Goal: Task Accomplishment & Management: Use online tool/utility

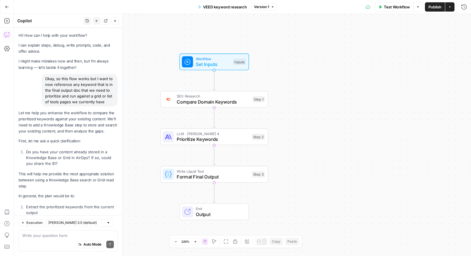
scroll to position [263, 0]
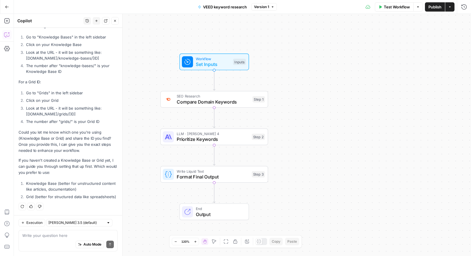
click at [7, 8] on icon "button" at bounding box center [7, 7] width 4 height 4
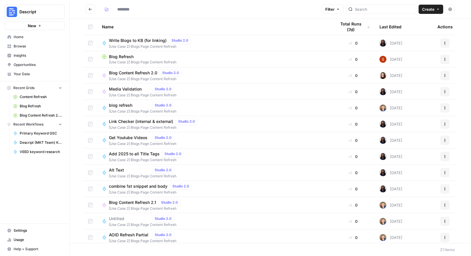
type input "**********"
click at [431, 11] on span "Create" at bounding box center [428, 9] width 12 height 6
click at [414, 30] on span "Workflow" at bounding box center [420, 31] width 32 height 6
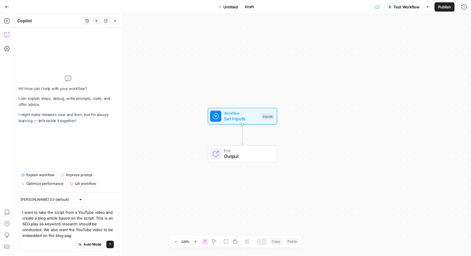
type textarea "I want to take the script from a YouTube video and create a blog article based …"
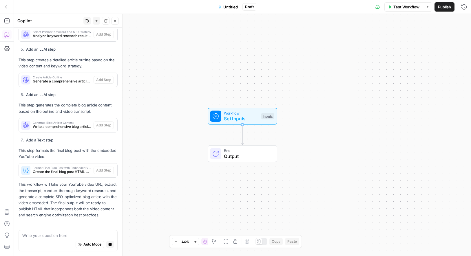
scroll to position [399, 0]
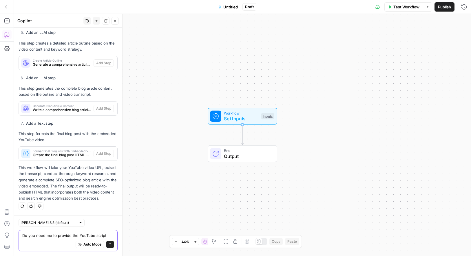
type textarea "Do you need me to provide the YouTube script?"
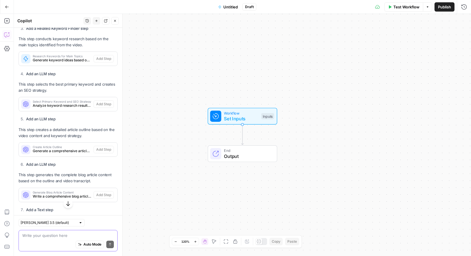
scroll to position [75, 0]
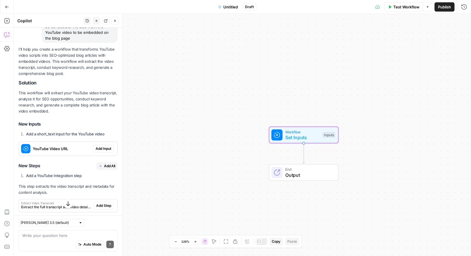
click at [103, 148] on span "Add Input" at bounding box center [104, 148] width 16 height 5
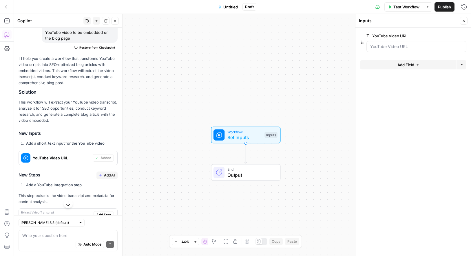
click at [108, 177] on span "Add All" at bounding box center [109, 175] width 11 height 5
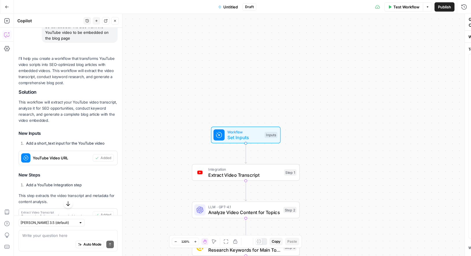
type textarea "Format Final Blog Post with Embedded Video"
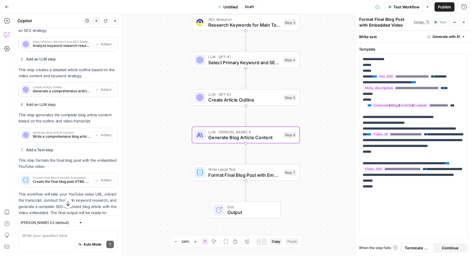
scroll to position [383, 0]
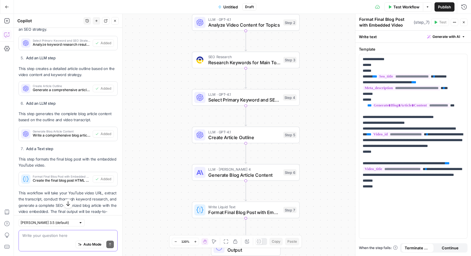
click at [72, 238] on textarea at bounding box center [68, 236] width 92 height 6
click at [51, 237] on textarea "That output will need meta_title" at bounding box center [68, 233] width 92 height 12
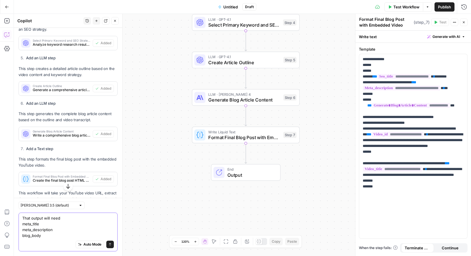
click at [54, 226] on textarea "That output will need meta_title meta_description blog_body" at bounding box center [68, 227] width 92 height 23
click at [47, 230] on textarea "That output will need meta_title meta_description name (title) blog_body" at bounding box center [68, 224] width 92 height 29
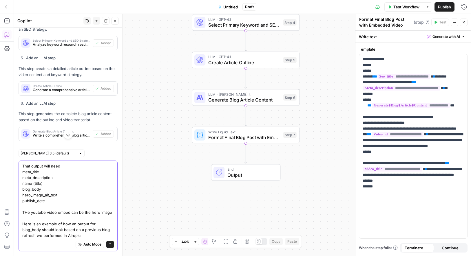
paste textarea "<p><br/></p> <p>Video editing is where the real magic happens — turning random …"
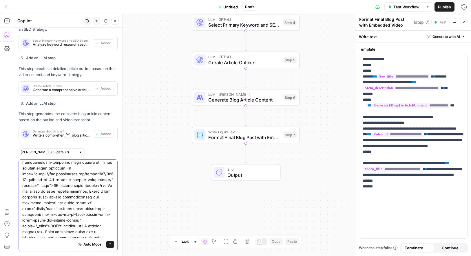
type textarea "That output will need meta_title meta_description name (title) blog_body hero_i…"
click at [110, 245] on icon "submit" at bounding box center [109, 244] width 3 height 3
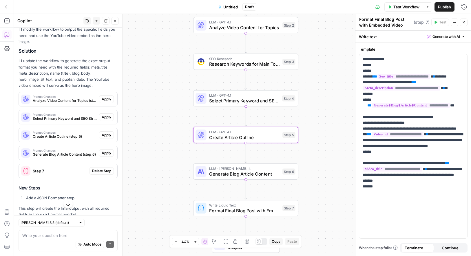
scroll to position [1468, 0]
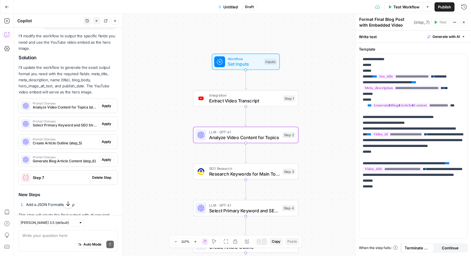
click at [104, 103] on span "Apply" at bounding box center [107, 105] width 10 height 5
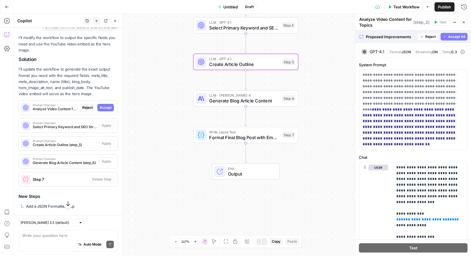
scroll to position [1441, 0]
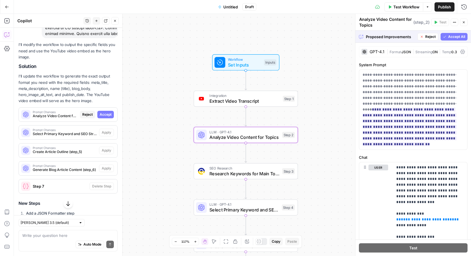
click at [105, 112] on span "Accept" at bounding box center [106, 114] width 12 height 5
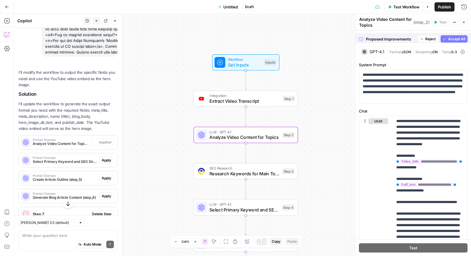
scroll to position [1469, 0]
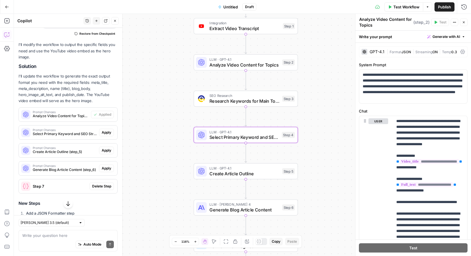
click at [106, 130] on span "Apply" at bounding box center [107, 132] width 10 height 5
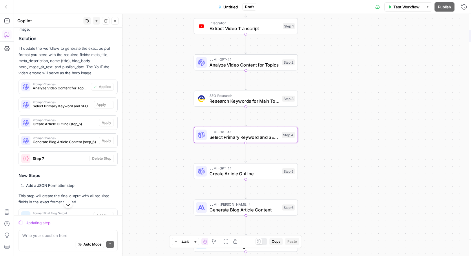
scroll to position [1441, 0]
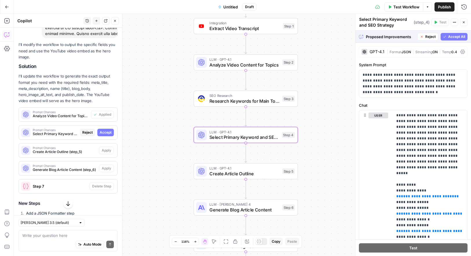
click at [106, 130] on span "Accept" at bounding box center [106, 132] width 12 height 5
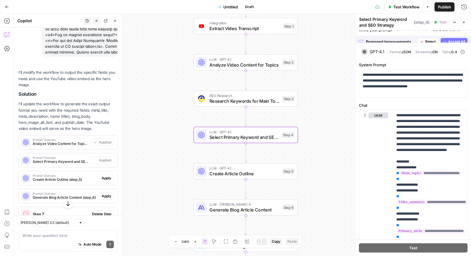
scroll to position [1469, 0]
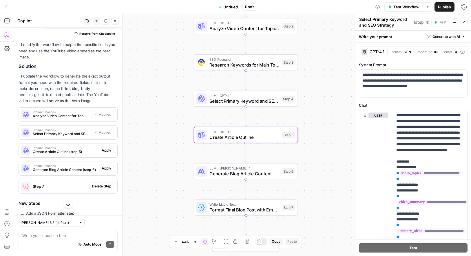
click at [107, 148] on span "Apply" at bounding box center [107, 150] width 10 height 5
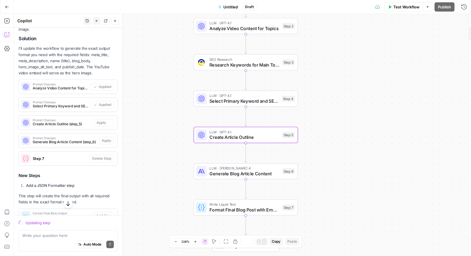
scroll to position [1441, 0]
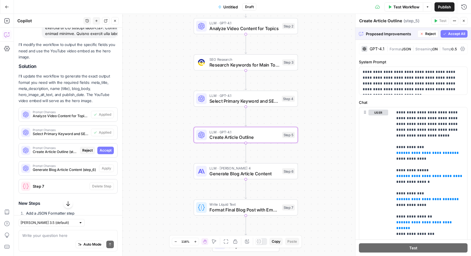
click at [107, 148] on span "Accept" at bounding box center [106, 150] width 12 height 5
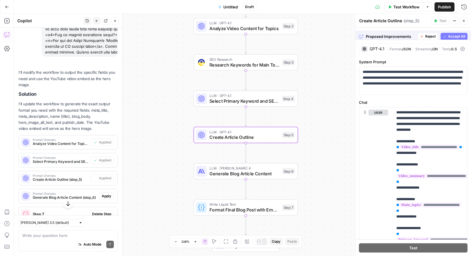
scroll to position [1469, 0]
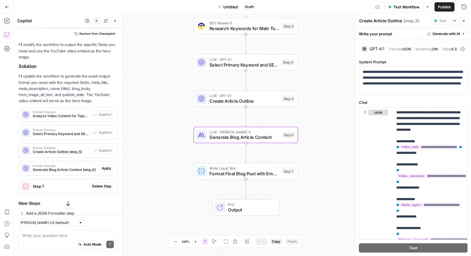
click at [110, 166] on span "Apply" at bounding box center [107, 168] width 10 height 5
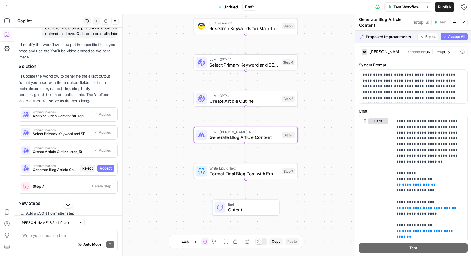
click at [110, 166] on span "Accept" at bounding box center [106, 168] width 12 height 5
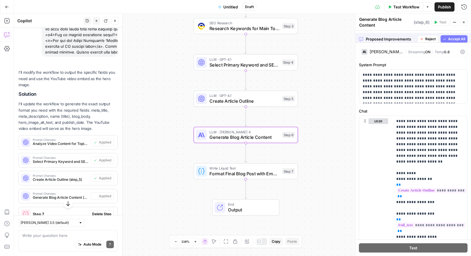
scroll to position [1469, 0]
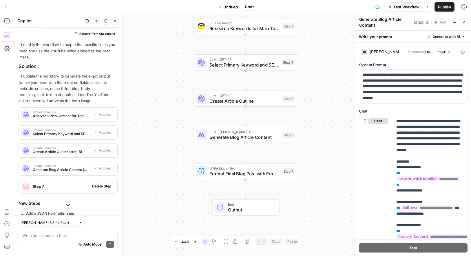
click at [70, 231] on div "Write your question here Auto Mode Send" at bounding box center [68, 240] width 99 height 21
click at [61, 235] on textarea at bounding box center [68, 236] width 92 height 6
type textarea "E"
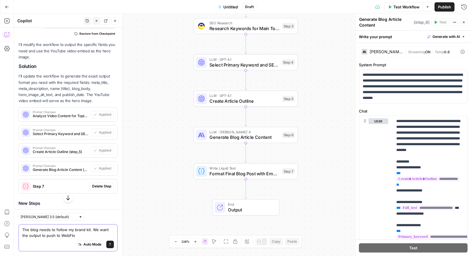
type textarea "The blog needs to follow my brand kit. We want the output to push to WebFlow"
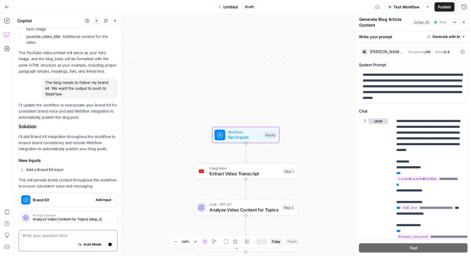
scroll to position [1761, 0]
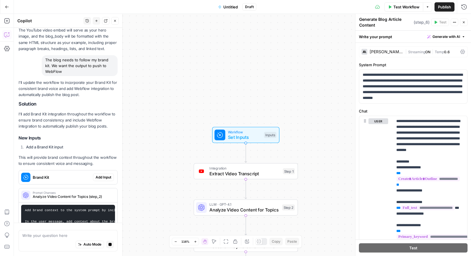
click at [101, 164] on div "I'll update the workflow to incorporate your Brand Kit for consistent brand voi…" at bounding box center [68, 161] width 99 height 162
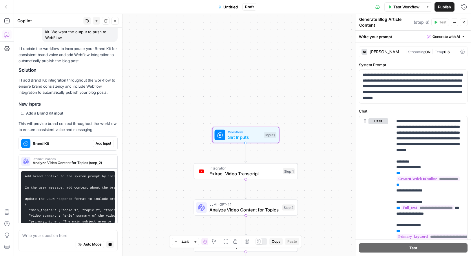
click at [104, 140] on button "Add Input" at bounding box center [103, 144] width 21 height 8
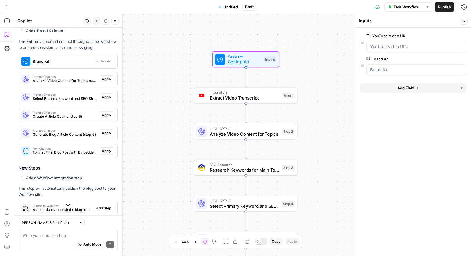
scroll to position [2397, 0]
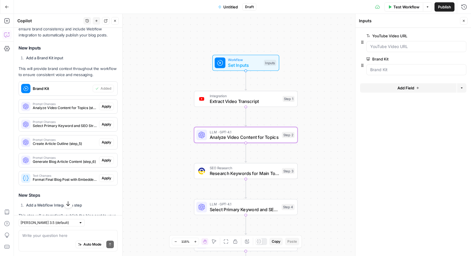
click at [107, 104] on span "Apply" at bounding box center [107, 106] width 10 height 5
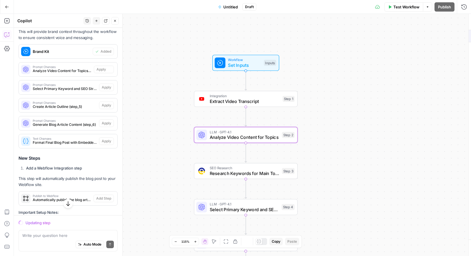
scroll to position [2360, 0]
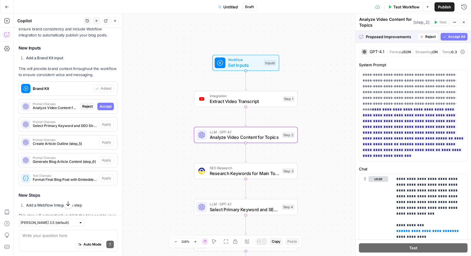
click at [106, 104] on span "Accept" at bounding box center [106, 106] width 12 height 5
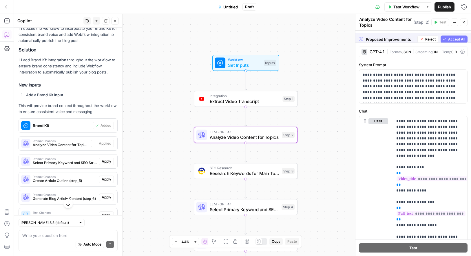
scroll to position [2397, 0]
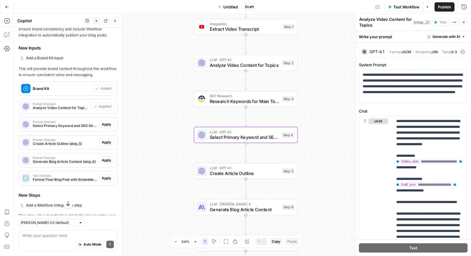
click at [107, 122] on span "Apply" at bounding box center [107, 124] width 10 height 5
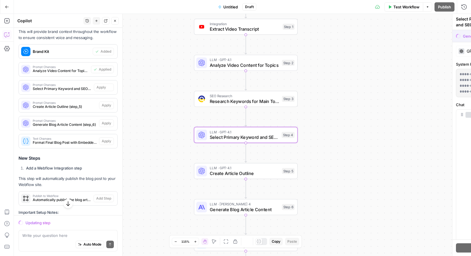
scroll to position [2360, 0]
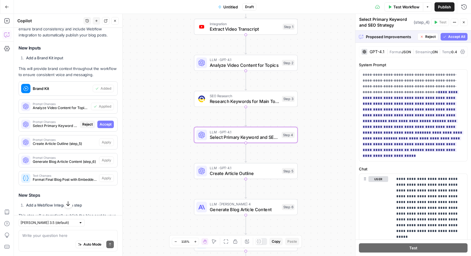
click at [107, 122] on span "Accept" at bounding box center [106, 124] width 12 height 5
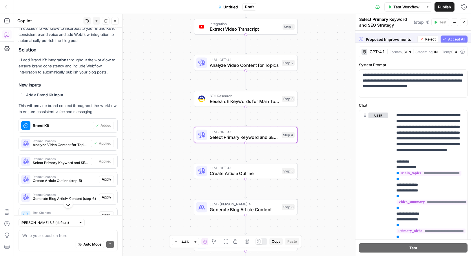
scroll to position [2397, 0]
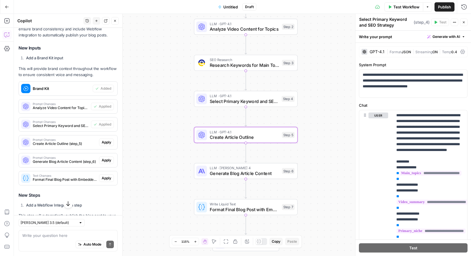
click at [107, 140] on span "Apply" at bounding box center [107, 142] width 10 height 5
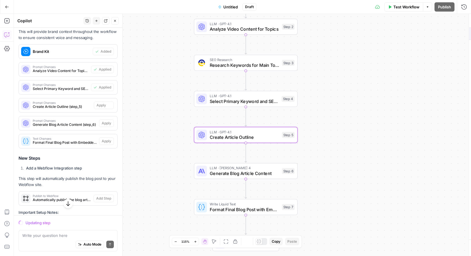
scroll to position [2360, 0]
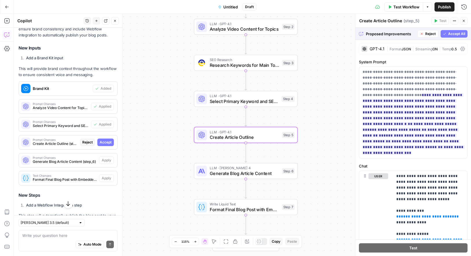
click at [107, 140] on span "Accept" at bounding box center [106, 142] width 12 height 5
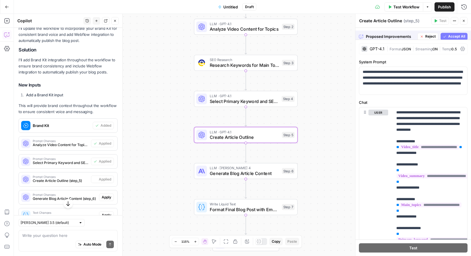
scroll to position [2397, 0]
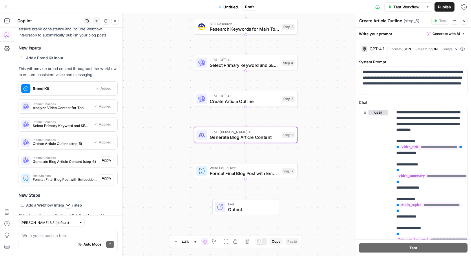
click at [108, 158] on span "Apply" at bounding box center [107, 160] width 10 height 5
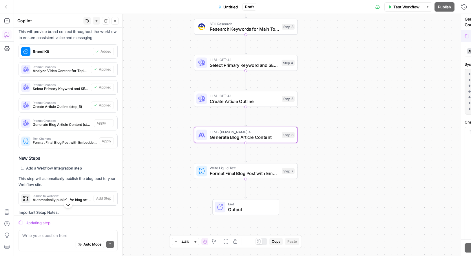
scroll to position [2360, 0]
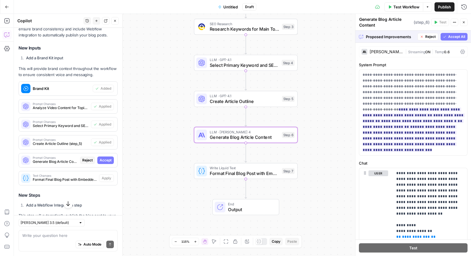
click at [105, 158] on span "Accept" at bounding box center [106, 160] width 12 height 5
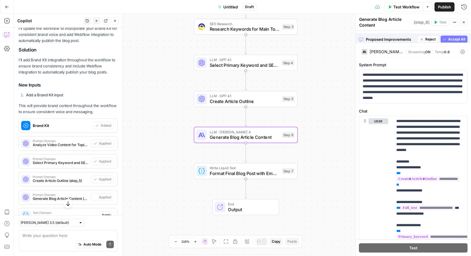
scroll to position [2397, 0]
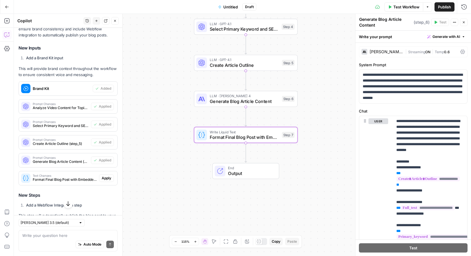
click at [108, 176] on span "Apply" at bounding box center [107, 178] width 10 height 5
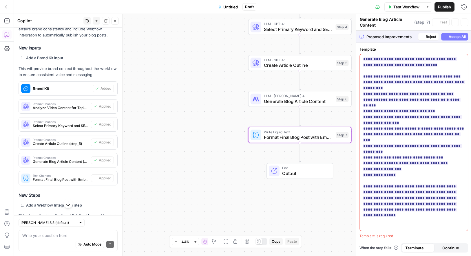
type textarea "Format Final Blog Post with Embedded Video"
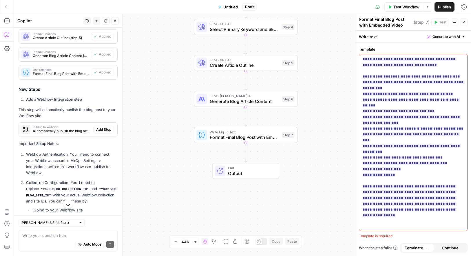
scroll to position [2622, 0]
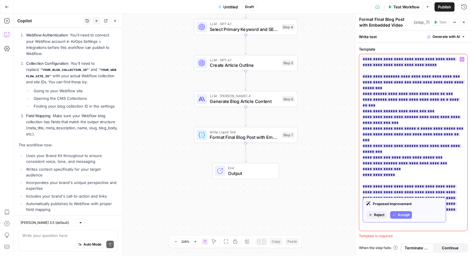
click at [406, 215] on span "Accept" at bounding box center [404, 215] width 12 height 5
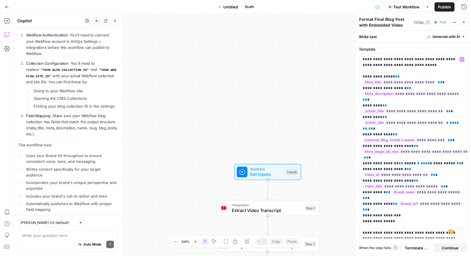
click at [264, 174] on span "Set Inputs" at bounding box center [266, 174] width 33 height 7
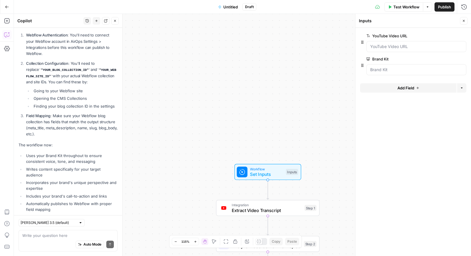
click at [404, 65] on div at bounding box center [417, 69] width 100 height 11
click at [404, 69] on Kit "Brand Kit" at bounding box center [416, 70] width 92 height 6
click at [413, 68] on Kit "Brand Kit" at bounding box center [416, 70] width 92 height 6
click at [402, 4] on span "Test Workflow" at bounding box center [406, 7] width 26 height 6
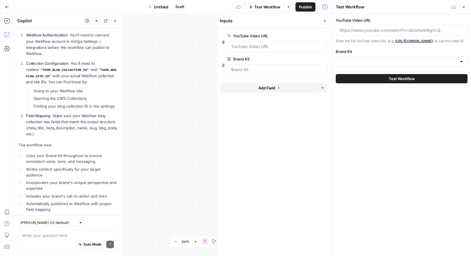
click at [389, 64] on div at bounding box center [402, 61] width 132 height 11
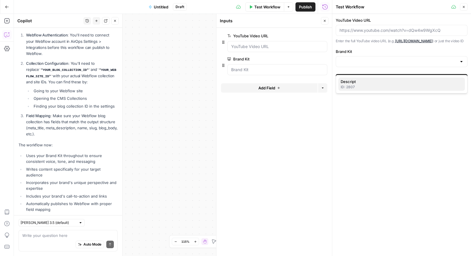
click at [385, 83] on span "Descript" at bounding box center [401, 82] width 120 height 6
type input "Descript"
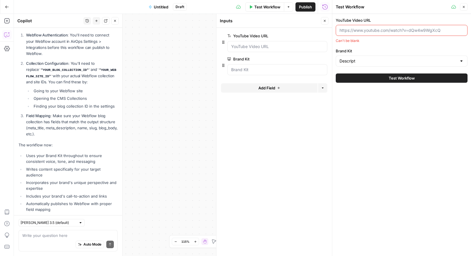
click at [363, 31] on input "YouTube Video URL" at bounding box center [402, 31] width 124 height 6
paste input "[URL][DOMAIN_NAME]"
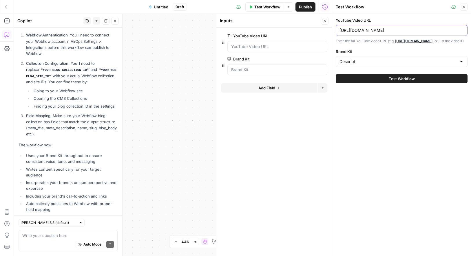
type input "[URL][DOMAIN_NAME]"
click at [396, 82] on span "Test Workflow" at bounding box center [402, 79] width 26 height 6
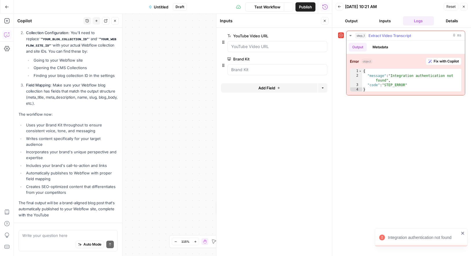
scroll to position [2622, 0]
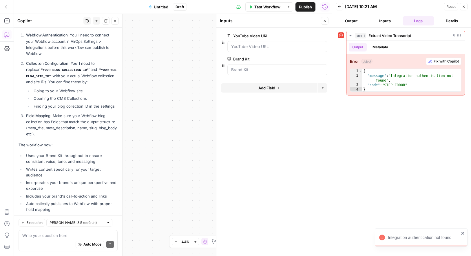
click at [463, 6] on icon "button" at bounding box center [464, 7] width 2 height 2
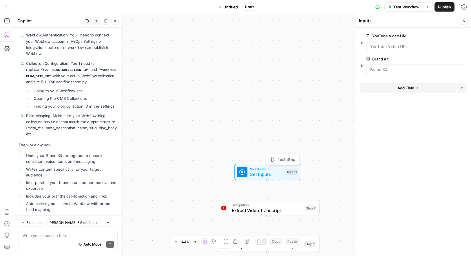
click at [274, 206] on span "Integration" at bounding box center [267, 205] width 70 height 5
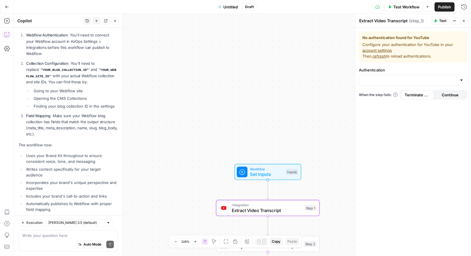
click at [382, 52] on link "account settings" at bounding box center [377, 50] width 30 height 5
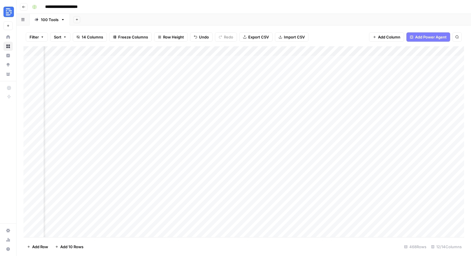
scroll to position [0, 361]
click at [26, 9] on button "Go back" at bounding box center [24, 7] width 8 height 8
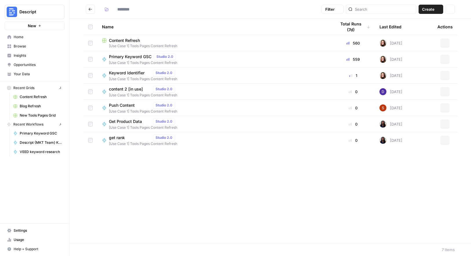
type input "**********"
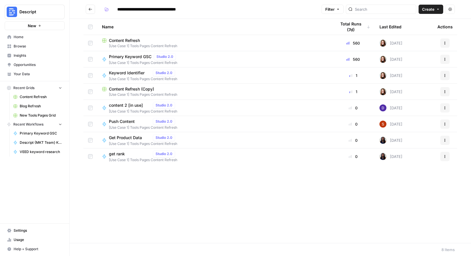
click at [87, 12] on button "Go back" at bounding box center [90, 9] width 9 height 9
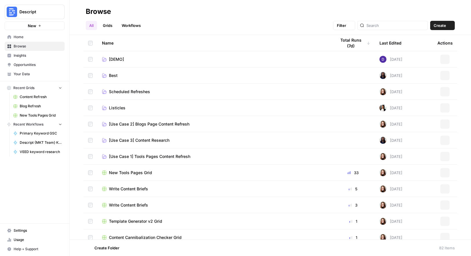
click at [89, 9] on div "Browse" at bounding box center [98, 11] width 25 height 9
click at [398, 24] on input "search" at bounding box center [396, 26] width 59 height 6
type input "blog"
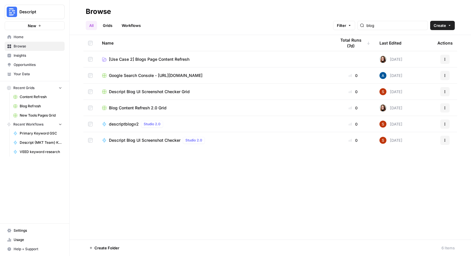
click at [158, 63] on td "[Use Case 2] Blogs Page Content Refresh" at bounding box center [214, 59] width 234 height 16
click at [169, 57] on span "[Use Case 2] Blogs Page Content Refresh" at bounding box center [149, 59] width 81 height 6
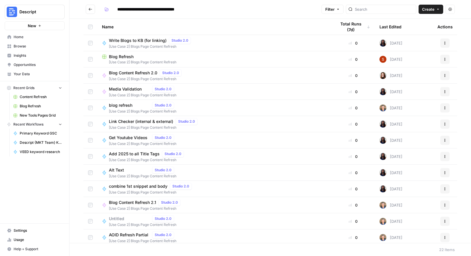
click at [166, 56] on div "Blog Refresh" at bounding box center [214, 57] width 225 height 6
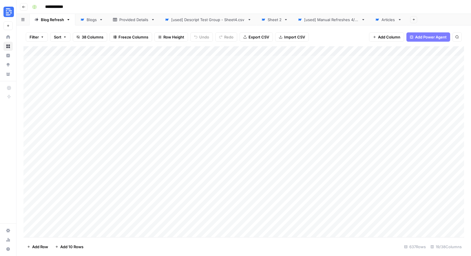
click at [315, 19] on div "[used] Manual Refreshes 4/29" at bounding box center [331, 20] width 55 height 6
click at [411, 61] on div "Add Column" at bounding box center [243, 141] width 441 height 191
click at [410, 61] on div "Add Column" at bounding box center [243, 141] width 441 height 191
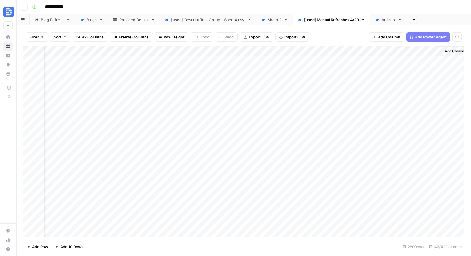
click at [398, 63] on div "Add Column" at bounding box center [243, 141] width 441 height 191
click at [353, 81] on div "Add Column" at bounding box center [243, 141] width 441 height 191
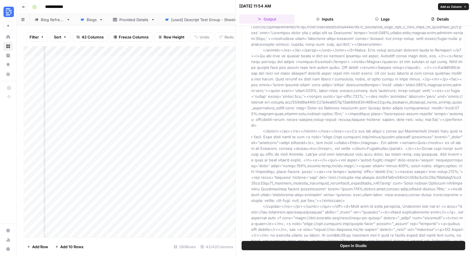
scroll to position [1028, 0]
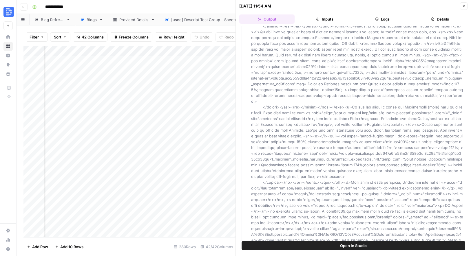
click at [187, 116] on div "Add Column" at bounding box center [129, 141] width 212 height 191
click at [464, 6] on icon "button" at bounding box center [464, 6] width 2 height 2
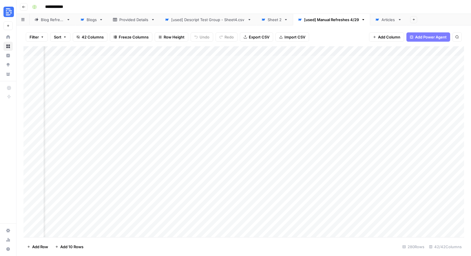
scroll to position [0, 1581]
click at [328, 51] on div "Add Column" at bounding box center [243, 141] width 441 height 191
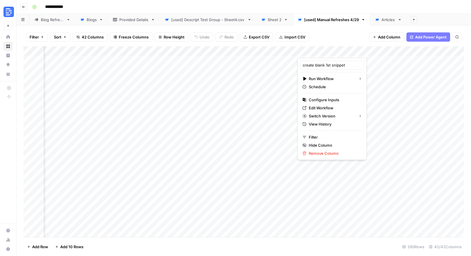
click at [375, 71] on div "Add Column" at bounding box center [243, 141] width 441 height 191
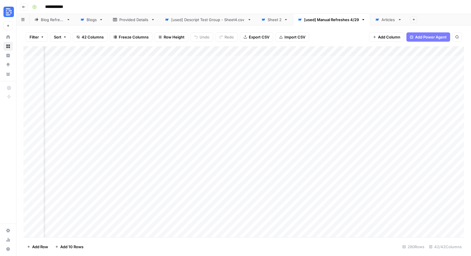
scroll to position [0, 1711]
click at [291, 70] on div "Add Column" at bounding box center [243, 141] width 441 height 191
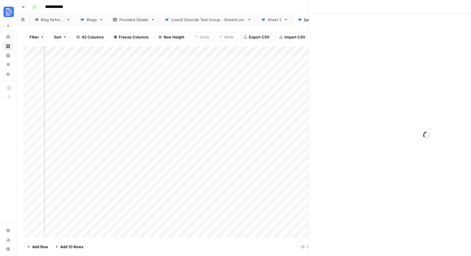
click at [291, 70] on div at bounding box center [297, 70] width 53 height 11
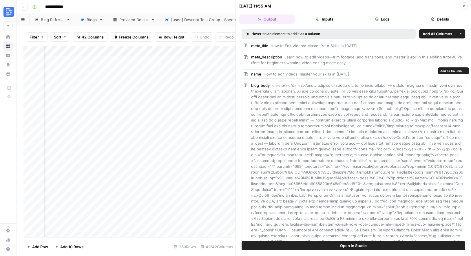
scroll to position [2, 0]
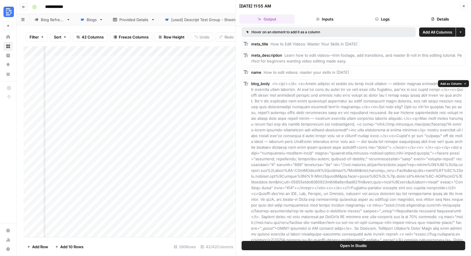
drag, startPoint x: 298, startPoint y: 202, endPoint x: 271, endPoint y: 85, distance: 120.3
copy span "<p><br/></p> <p>Video editing is where the real magic happens — turning random …"
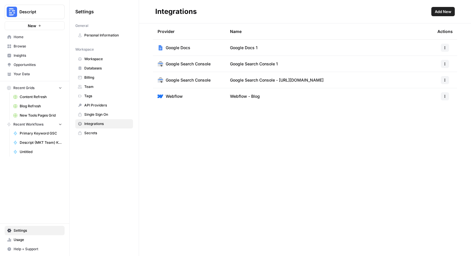
click at [447, 12] on span "Add New" at bounding box center [443, 12] width 17 height 6
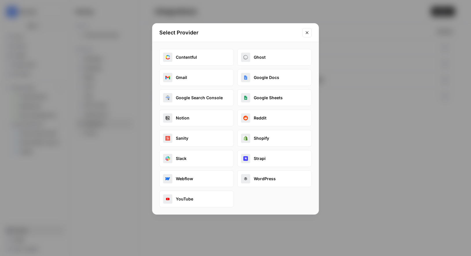
click at [186, 197] on button "YouTube" at bounding box center [196, 199] width 74 height 17
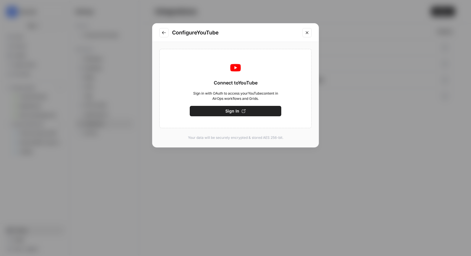
click at [237, 110] on span "Sign In" at bounding box center [232, 111] width 14 height 6
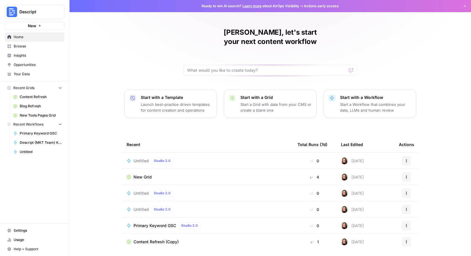
click at [31, 226] on link "Settings" at bounding box center [35, 230] width 60 height 9
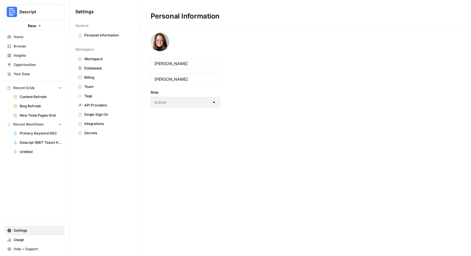
click at [100, 125] on span "Integrations" at bounding box center [107, 123] width 46 height 5
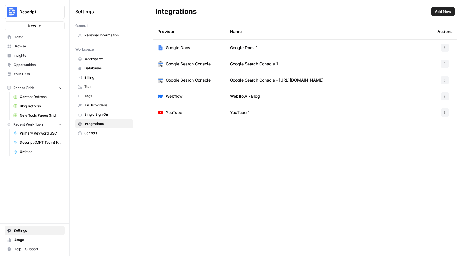
click at [435, 14] on span "Add New" at bounding box center [443, 12] width 17 height 6
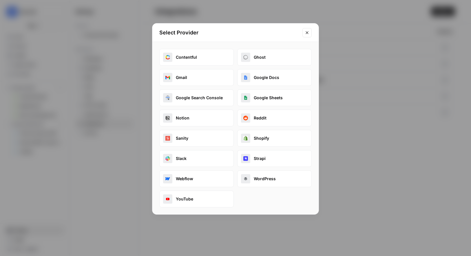
click at [307, 34] on icon "Close modal" at bounding box center [307, 32] width 5 height 5
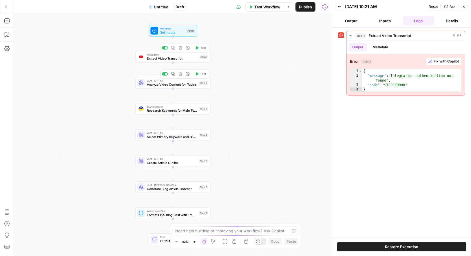
click at [170, 58] on span "Extract Video Transcript" at bounding box center [172, 58] width 51 height 5
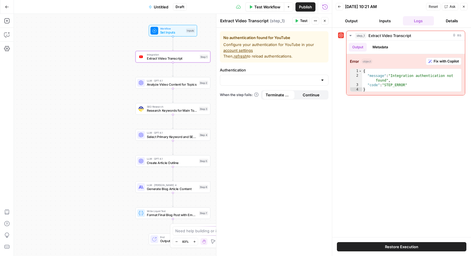
click at [241, 50] on link "account settings" at bounding box center [238, 50] width 30 height 5
click at [240, 54] on span "refresh" at bounding box center [240, 56] width 13 height 5
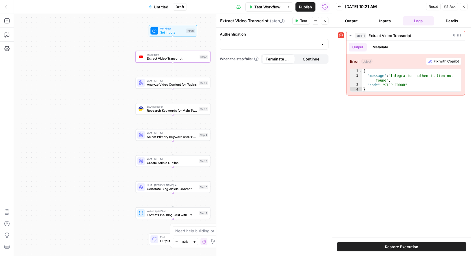
click at [244, 50] on div at bounding box center [274, 44] width 109 height 11
click at [243, 59] on span "YouTube 1" at bounding box center [273, 59] width 96 height 6
type input "YouTube 1"
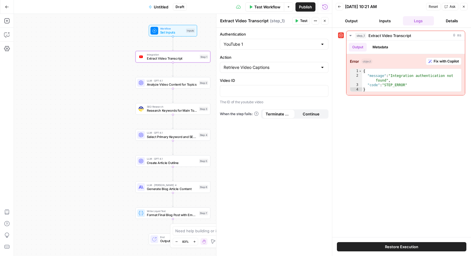
click at [463, 7] on icon "button" at bounding box center [464, 7] width 2 height 2
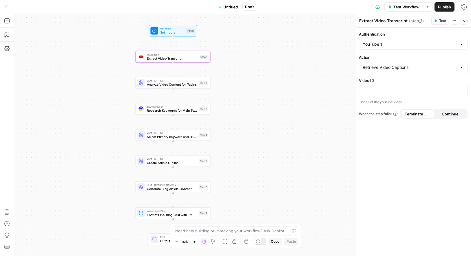
click at [168, 28] on span "Workflow" at bounding box center [172, 29] width 24 height 4
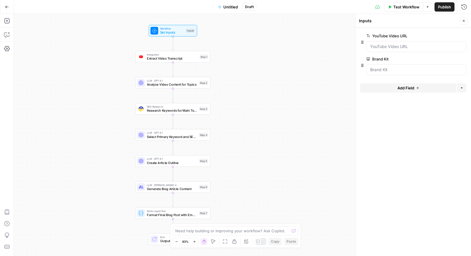
click at [413, 8] on span "Test Workflow" at bounding box center [406, 7] width 26 height 6
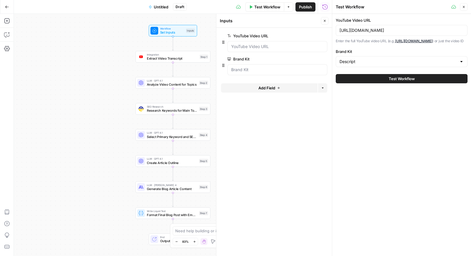
click at [403, 82] on span "Test Workflow" at bounding box center [402, 79] width 26 height 6
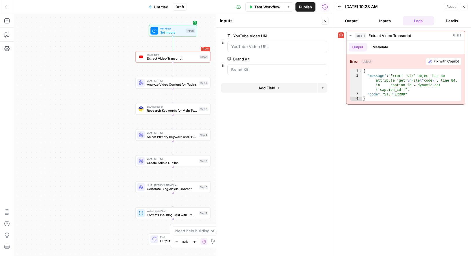
click at [353, 19] on button "Output" at bounding box center [351, 20] width 31 height 9
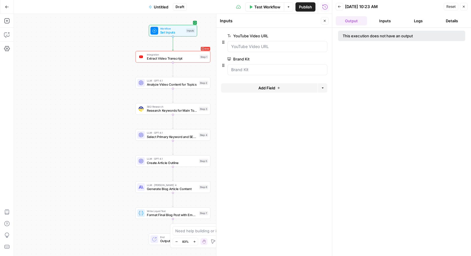
click at [376, 18] on button "Inputs" at bounding box center [384, 20] width 31 height 9
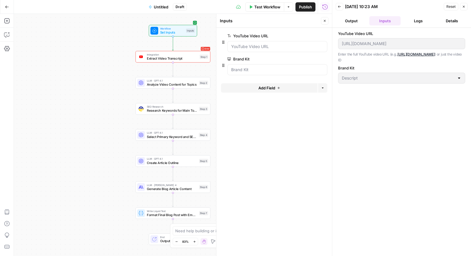
click at [416, 22] on button "Logs" at bounding box center [418, 20] width 31 height 9
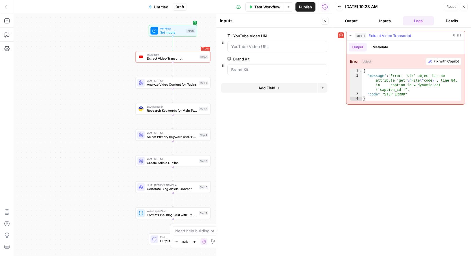
click at [437, 63] on span "Fix with Copilot" at bounding box center [446, 61] width 25 height 5
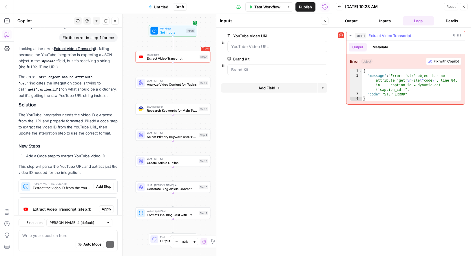
scroll to position [60, 0]
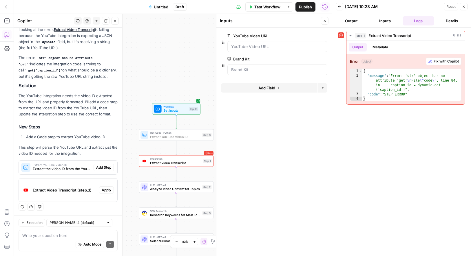
click at [101, 167] on span "Add Step" at bounding box center [103, 167] width 15 height 5
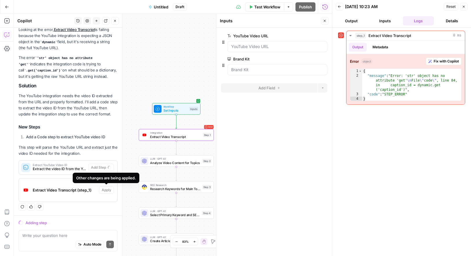
scroll to position [70, 0]
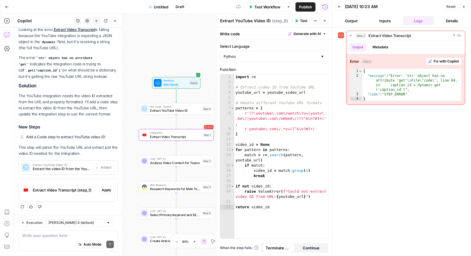
click at [108, 192] on span "Apply" at bounding box center [107, 190] width 10 height 5
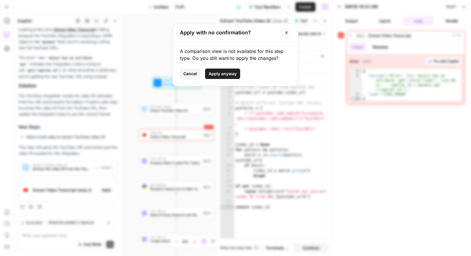
click at [220, 72] on span "Apply anyway" at bounding box center [223, 74] width 28 height 6
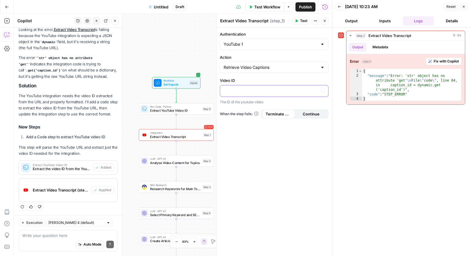
click at [251, 92] on p at bounding box center [274, 91] width 101 height 6
click at [325, 90] on button "Variables Menu" at bounding box center [323, 90] width 5 height 5
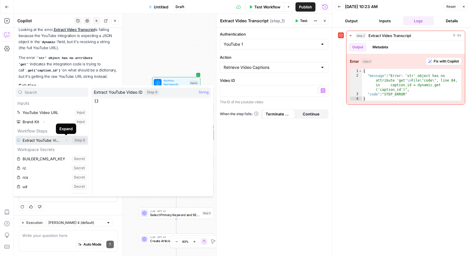
click at [72, 141] on button "Select variable Extract YouTube Video ID" at bounding box center [52, 140] width 72 height 9
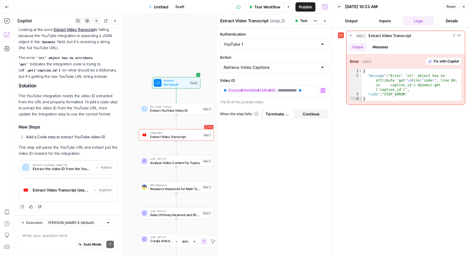
click at [464, 6] on icon "button" at bounding box center [463, 6] width 3 height 3
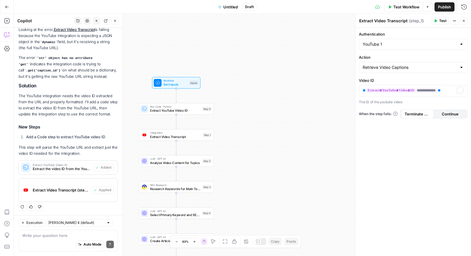
click at [406, 7] on span "Test Workflow" at bounding box center [406, 7] width 26 height 6
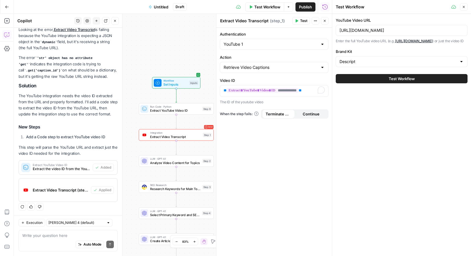
click at [406, 82] on span "Test Workflow" at bounding box center [402, 79] width 26 height 6
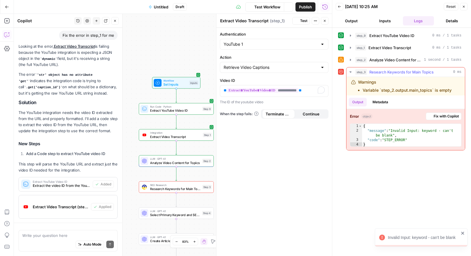
scroll to position [70, 0]
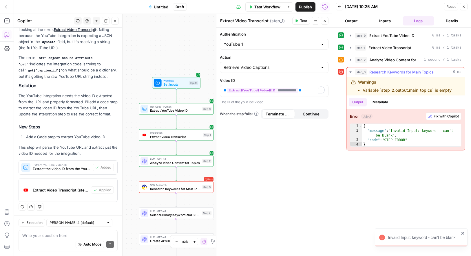
click at [446, 117] on span "Fix with Copilot" at bounding box center [446, 116] width 25 height 5
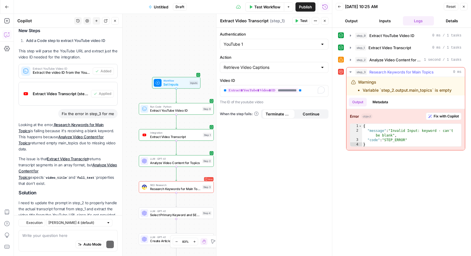
scroll to position [194, 0]
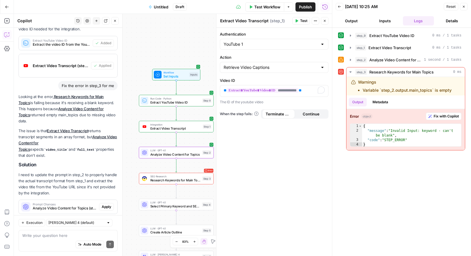
click at [109, 205] on span "Apply" at bounding box center [107, 207] width 10 height 5
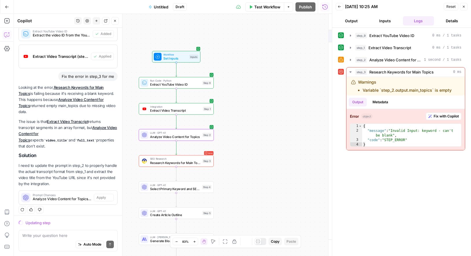
scroll to position [185, 0]
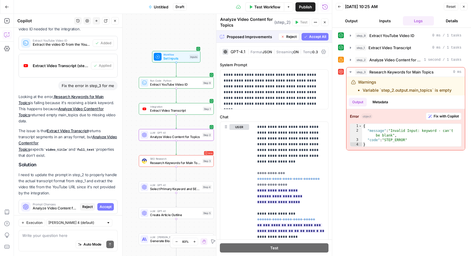
click at [109, 205] on span "Accept" at bounding box center [106, 207] width 12 height 5
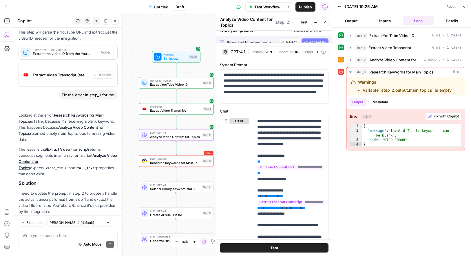
scroll to position [203, 0]
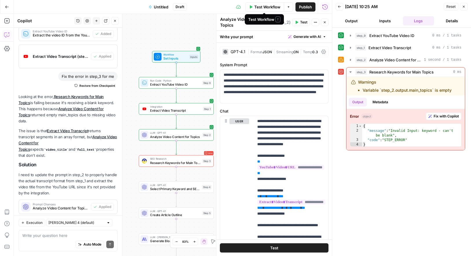
click at [258, 7] on span "Test Workflow" at bounding box center [267, 7] width 26 height 6
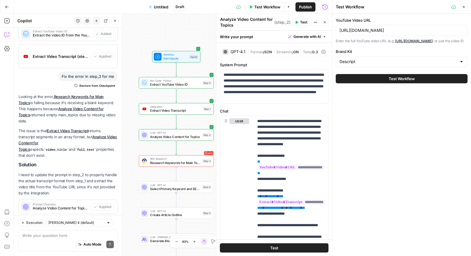
click at [402, 82] on span "Test Workflow" at bounding box center [402, 79] width 26 height 6
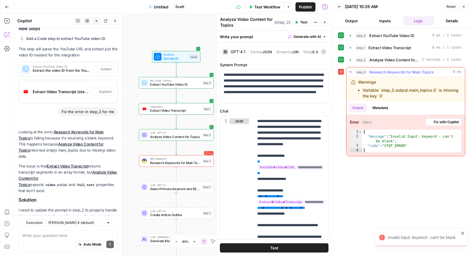
scroll to position [203, 0]
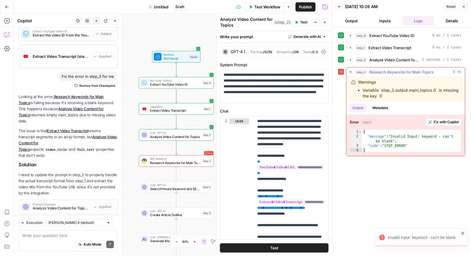
click at [446, 123] on span "Fix with Copilot" at bounding box center [446, 122] width 25 height 5
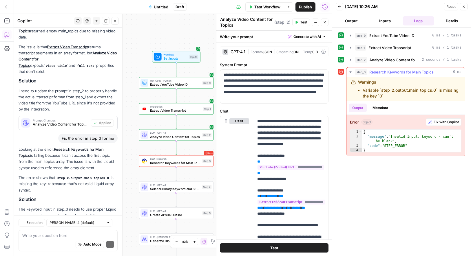
scroll to position [325, 0]
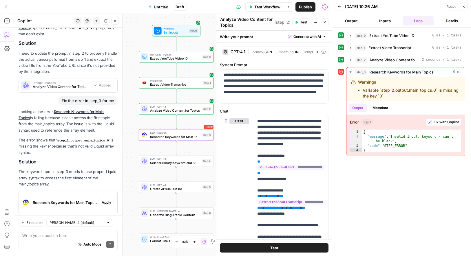
click at [110, 200] on span "Apply" at bounding box center [107, 202] width 10 height 5
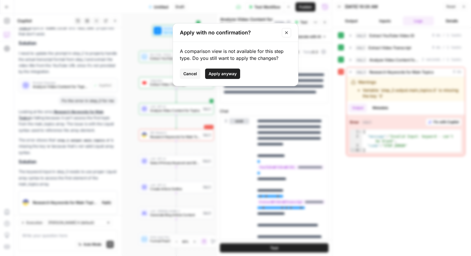
click at [217, 74] on span "Apply anyway" at bounding box center [223, 74] width 28 height 6
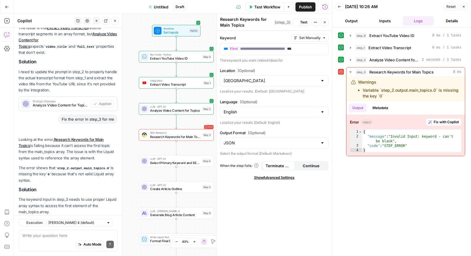
scroll to position [334, 0]
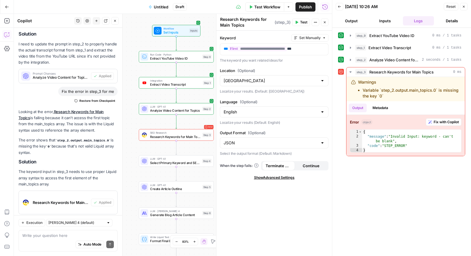
click at [270, 7] on span "Test Workflow" at bounding box center [267, 7] width 26 height 6
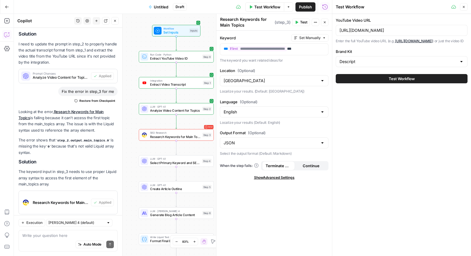
click at [364, 83] on button "Test Workflow" at bounding box center [402, 78] width 132 height 9
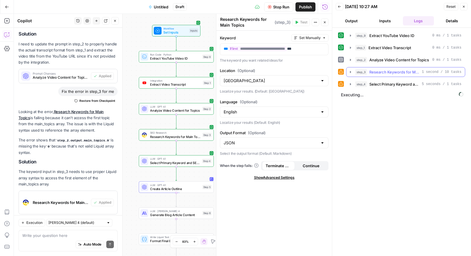
click at [351, 71] on icon "button" at bounding box center [350, 72] width 5 height 5
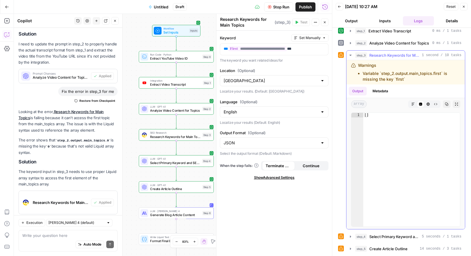
scroll to position [28, 0]
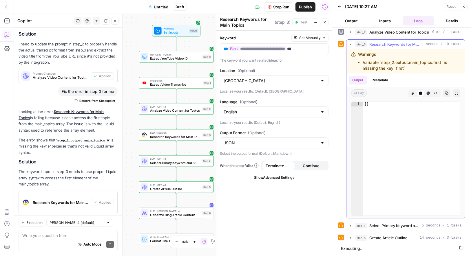
drag, startPoint x: 402, startPoint y: 68, endPoint x: 350, endPoint y: 54, distance: 54.1
click at [350, 54] on div "Warnings Variable `step_2.output.main_topics.first` is missing the key `first`" at bounding box center [406, 61] width 119 height 24
copy div "Warnings Variable `step_2.output.main_topics.first` is missing the key `first`"
click at [39, 237] on textarea at bounding box center [68, 236] width 92 height 6
paste textarea "Warnings Variable `step_2.output.main_topics.first` is missing the key `first`"
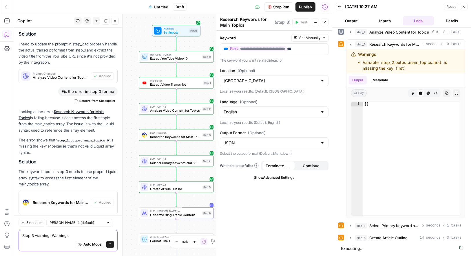
scroll to position [346, 0]
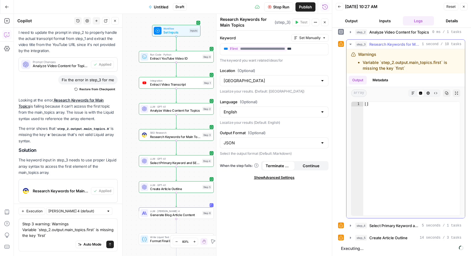
click at [350, 45] on icon "button" at bounding box center [350, 44] width 5 height 5
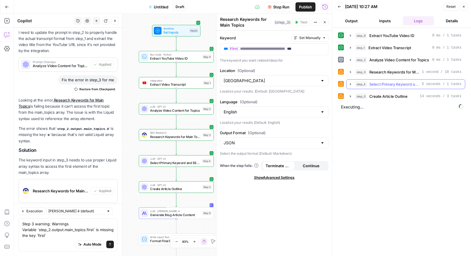
click at [350, 83] on icon "button" at bounding box center [350, 84] width 5 height 5
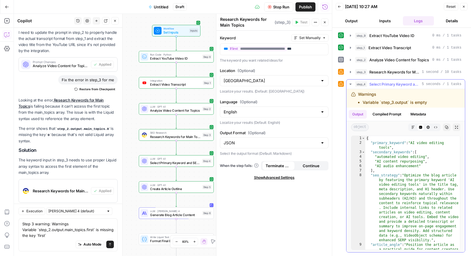
drag, startPoint x: 358, startPoint y: 92, endPoint x: 439, endPoint y: 107, distance: 83.1
click at [439, 107] on div "Warnings Variable `step_3.output` is empty" at bounding box center [406, 98] width 119 height 19
copy div "Warnings Variable `step_3.output` is empty"
click at [63, 239] on div "Auto Mode Send" at bounding box center [68, 245] width 92 height 13
click at [56, 236] on textarea "Step 3 warning: Warnings Variable `step_2.output.main_topics.first` is missing …" at bounding box center [68, 229] width 92 height 17
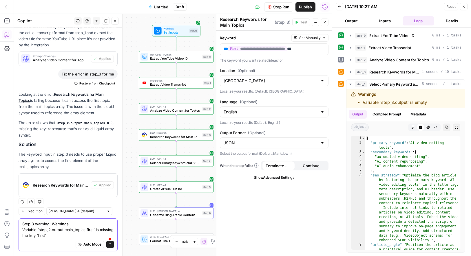
scroll to position [358, 0]
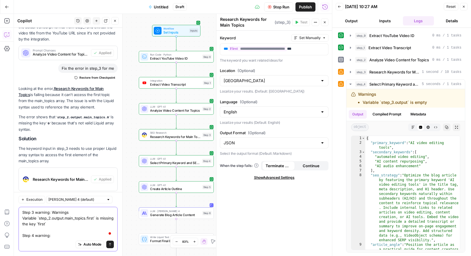
paste textarea "Warnings Variable `step_3.output` is empty"
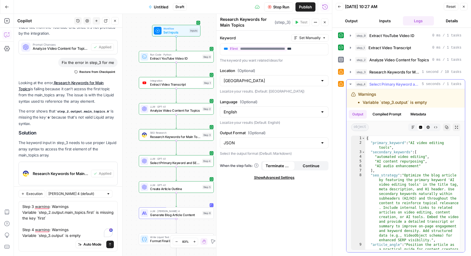
click at [351, 85] on icon "button" at bounding box center [350, 84] width 5 height 5
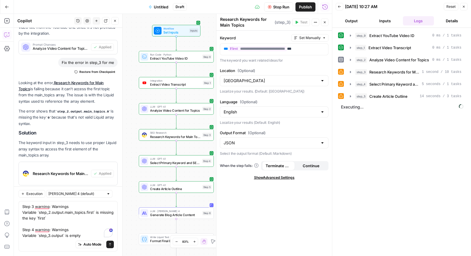
click at [278, 6] on span "Stop Run" at bounding box center [281, 7] width 16 height 6
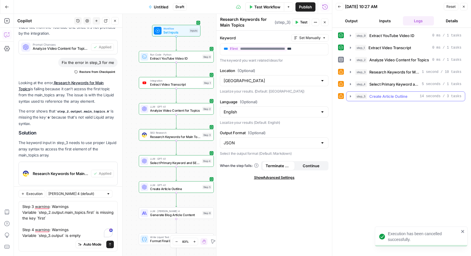
click at [351, 95] on icon "button" at bounding box center [350, 96] width 5 height 5
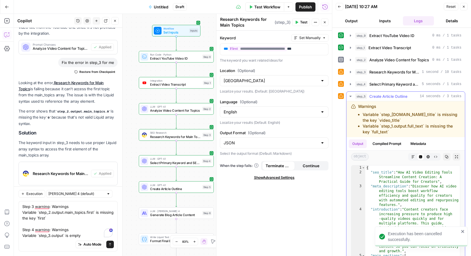
drag, startPoint x: 358, startPoint y: 106, endPoint x: 417, endPoint y: 132, distance: 64.6
click at [417, 132] on div "Warnings Variable `step_1.output.video_title` is missing the key `video_title` …" at bounding box center [405, 119] width 109 height 31
copy div "Warnings Variable `step_1.output.video_title` is missing the key `video_title` …"
click at [80, 236] on textarea "Step 3 warning: Warnings Variable `step_2.output.main_topics.first` is missing …" at bounding box center [68, 221] width 92 height 35
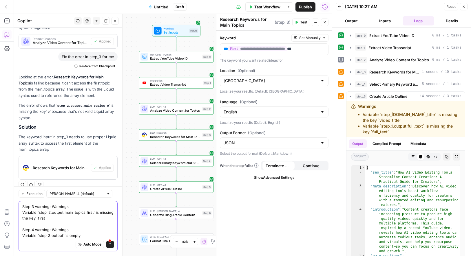
scroll to position [375, 0]
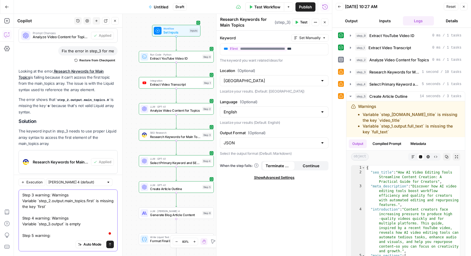
paste textarea "Warnings Variable `step_1.output.video_title` is missing the key `video_title` …"
type textarea "Step 3 warning: Warnings Variable `step_2.output.main_topics.first` is missing …"
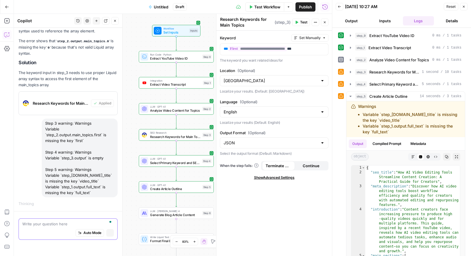
scroll to position [379, 0]
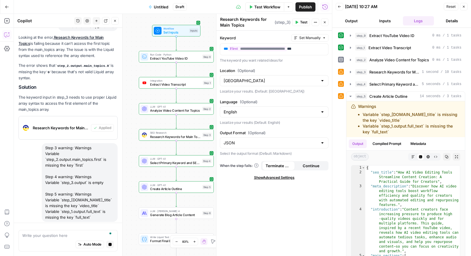
click at [463, 6] on icon "button" at bounding box center [464, 7] width 2 height 2
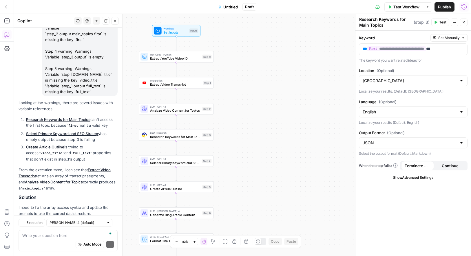
scroll to position [581, 0]
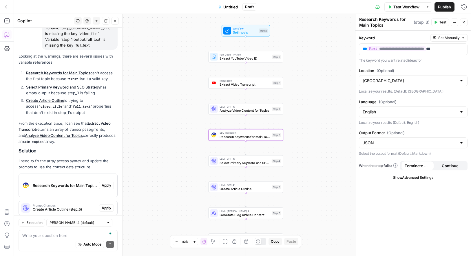
click at [110, 183] on span "Apply" at bounding box center [107, 185] width 10 height 5
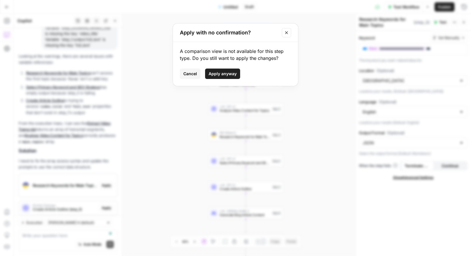
click at [228, 72] on span "Apply anyway" at bounding box center [223, 74] width 28 height 6
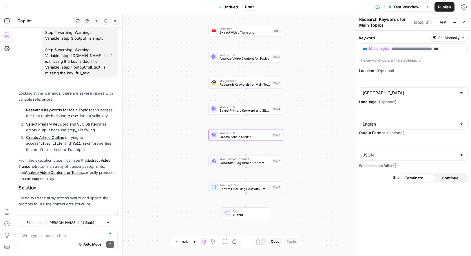
scroll to position [591, 0]
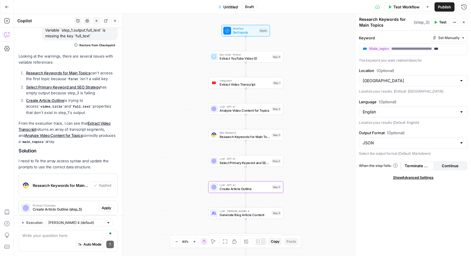
click at [107, 206] on span "Apply" at bounding box center [107, 208] width 10 height 5
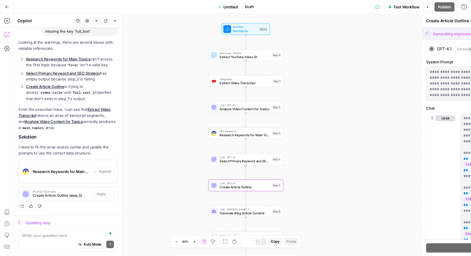
scroll to position [554, 0]
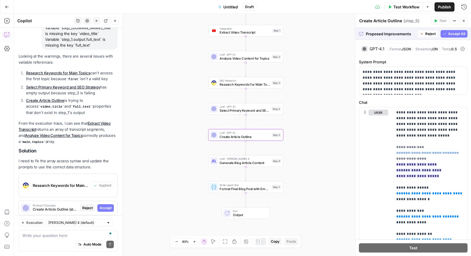
click at [107, 206] on span "Accept" at bounding box center [106, 208] width 12 height 5
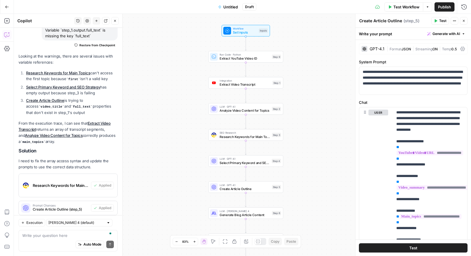
click at [401, 8] on span "Test Workflow" at bounding box center [406, 7] width 26 height 6
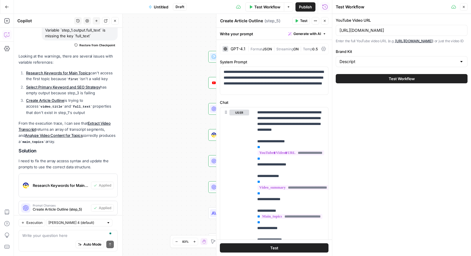
click at [384, 83] on button "Test Workflow" at bounding box center [402, 78] width 132 height 9
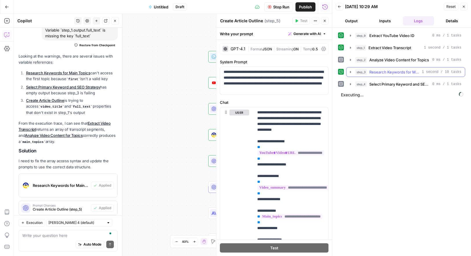
click at [351, 71] on icon "button" at bounding box center [350, 72] width 5 height 5
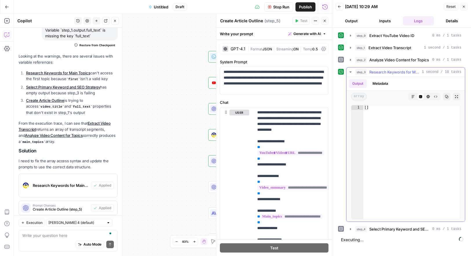
click at [351, 71] on icon "button" at bounding box center [350, 72] width 5 height 5
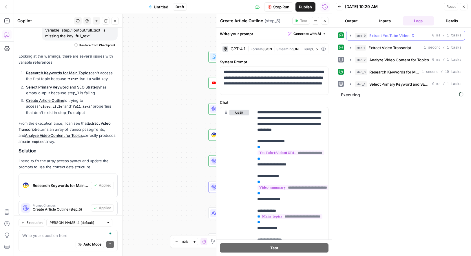
click at [352, 37] on icon "button" at bounding box center [350, 35] width 5 height 5
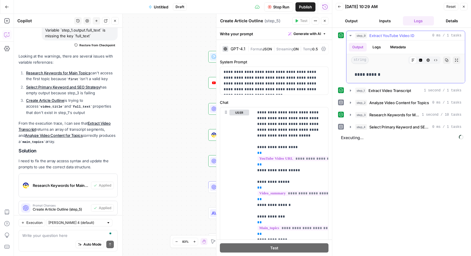
click at [352, 37] on icon "button" at bounding box center [350, 35] width 5 height 5
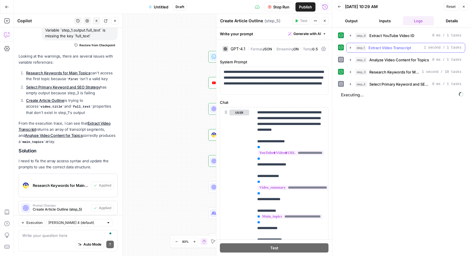
click at [351, 49] on icon "button" at bounding box center [350, 47] width 5 height 5
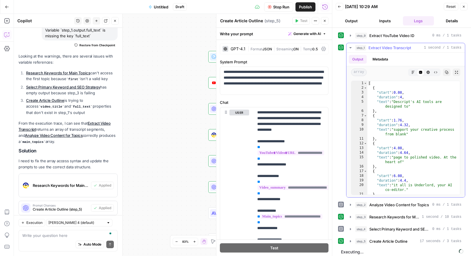
click at [351, 49] on icon "button" at bounding box center [350, 47] width 5 height 5
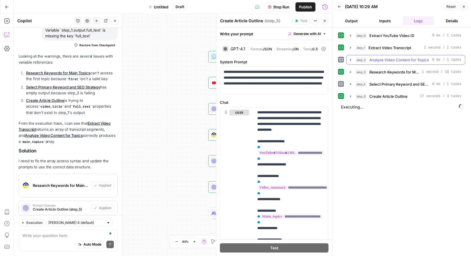
click at [350, 59] on icon "button" at bounding box center [350, 60] width 1 height 2
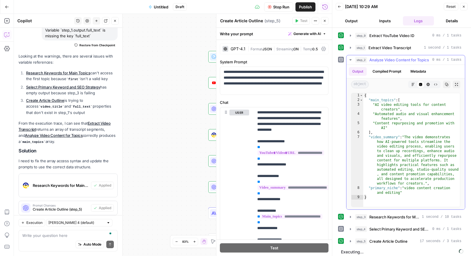
click at [350, 59] on icon "button" at bounding box center [350, 60] width 5 height 5
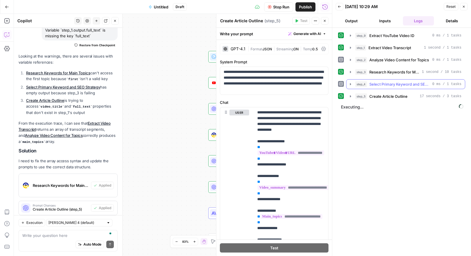
click at [350, 84] on icon "button" at bounding box center [350, 84] width 5 height 5
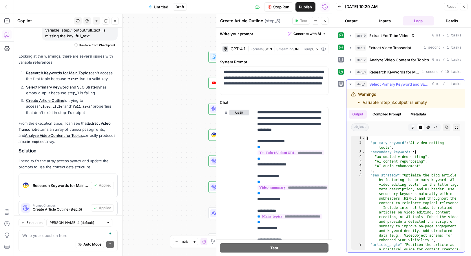
click at [350, 84] on icon "button" at bounding box center [350, 84] width 2 height 1
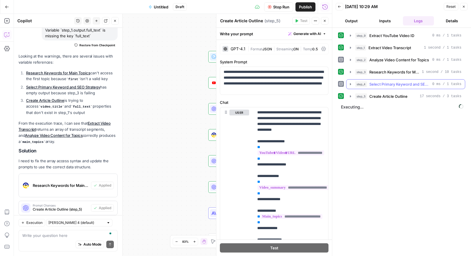
click at [350, 84] on icon "button" at bounding box center [350, 84] width 5 height 5
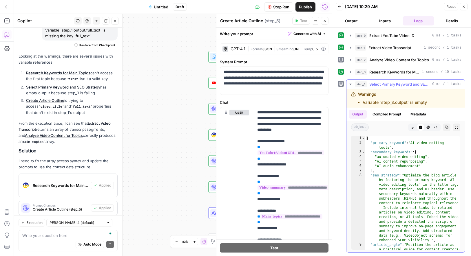
drag, startPoint x: 353, startPoint y: 93, endPoint x: 432, endPoint y: 107, distance: 80.3
click at [432, 107] on div "Warnings Variable `step_3.output` is empty" at bounding box center [406, 98] width 119 height 19
copy div "Warnings Variable `step_3.output` is empty"
click at [65, 233] on textarea "To enrich screen reader interactions, please activate Accessibility in Grammarl…" at bounding box center [68, 236] width 92 height 6
paste textarea "Warnings Variable `step_3.output` is empty"
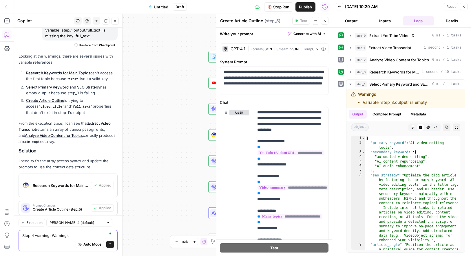
scroll to position [597, 0]
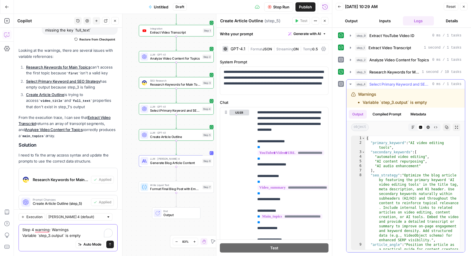
type textarea "Step 4 warning: Warnings Variable `step_3.output` is empty"
click at [350, 84] on icon "button" at bounding box center [350, 84] width 5 height 5
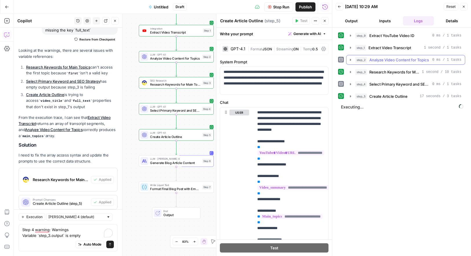
click at [351, 60] on icon "button" at bounding box center [350, 60] width 1 height 2
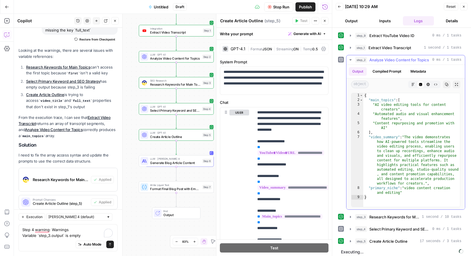
click at [351, 60] on icon "button" at bounding box center [350, 59] width 2 height 1
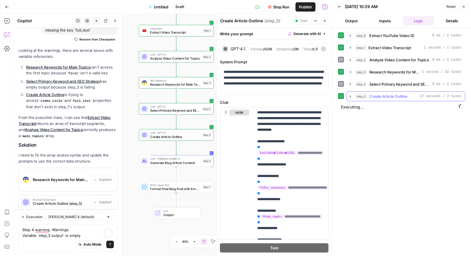
click at [351, 97] on icon "button" at bounding box center [350, 96] width 5 height 5
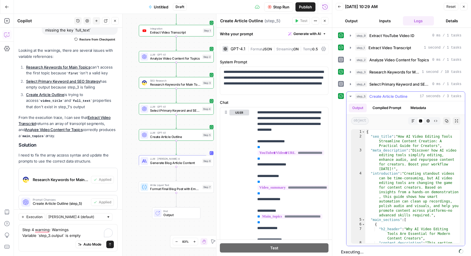
click at [351, 97] on icon "button" at bounding box center [350, 96] width 5 height 5
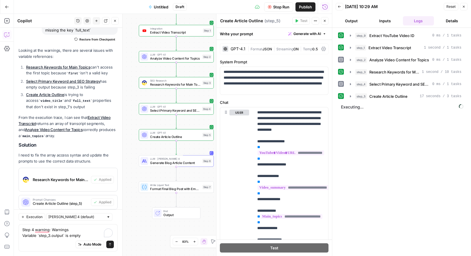
click at [276, 7] on span "Stop Run" at bounding box center [281, 7] width 16 height 6
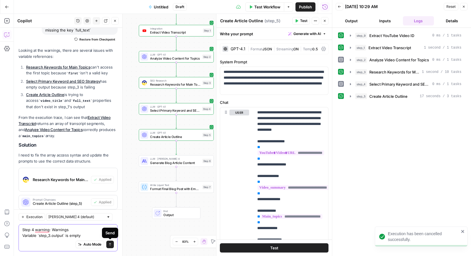
click at [111, 246] on icon "submit" at bounding box center [109, 244] width 3 height 3
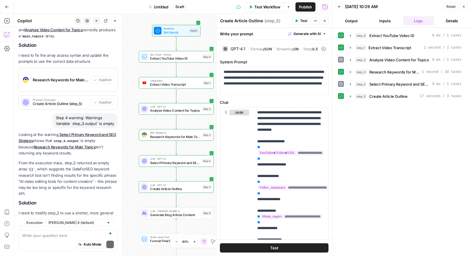
scroll to position [752, 0]
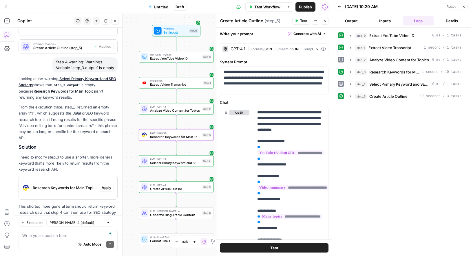
click at [108, 185] on span "Apply" at bounding box center [107, 187] width 10 height 5
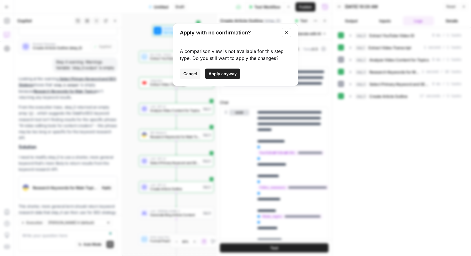
click at [227, 72] on span "Apply anyway" at bounding box center [223, 74] width 28 height 6
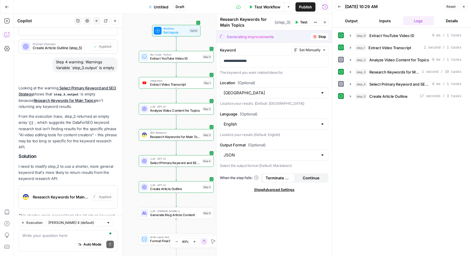
scroll to position [762, 0]
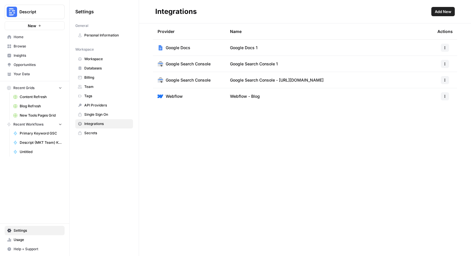
click at [446, 13] on span "Add New" at bounding box center [443, 12] width 17 height 6
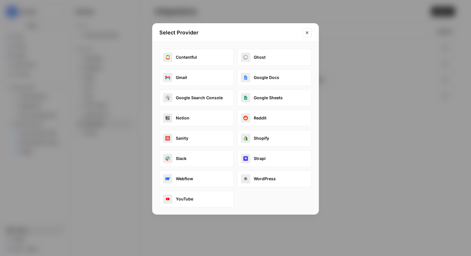
click at [190, 196] on button "YouTube" at bounding box center [196, 199] width 74 height 17
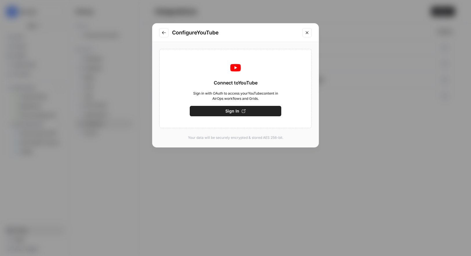
click at [236, 113] on span "Sign In" at bounding box center [232, 111] width 14 height 6
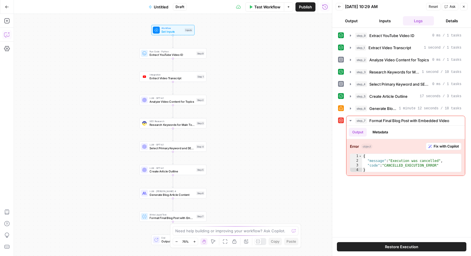
click at [2, 32] on button "Copilot" at bounding box center [6, 34] width 9 height 9
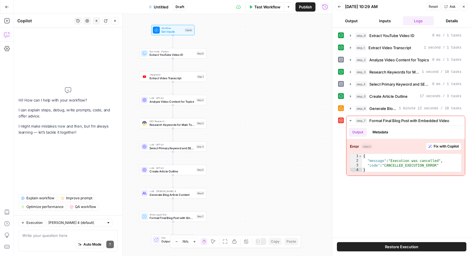
click at [269, 8] on span "Test Workflow" at bounding box center [267, 7] width 26 height 6
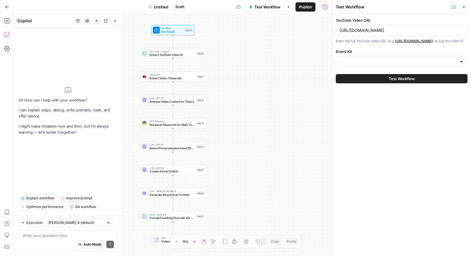
type input "Descript"
click at [378, 83] on button "Test Workflow" at bounding box center [402, 78] width 132 height 9
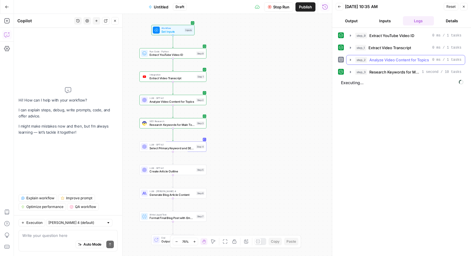
click at [349, 59] on icon "button" at bounding box center [350, 60] width 5 height 5
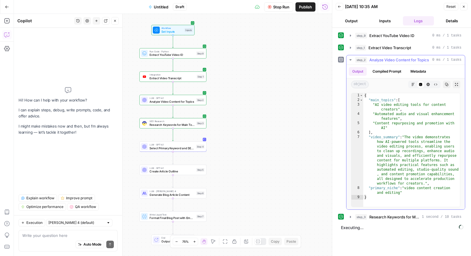
click at [349, 59] on icon "button" at bounding box center [350, 60] width 5 height 5
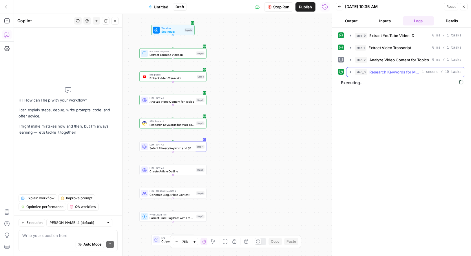
click at [350, 72] on icon "button" at bounding box center [350, 72] width 1 height 2
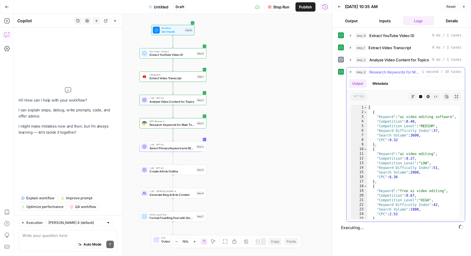
click at [350, 72] on icon "button" at bounding box center [350, 72] width 2 height 1
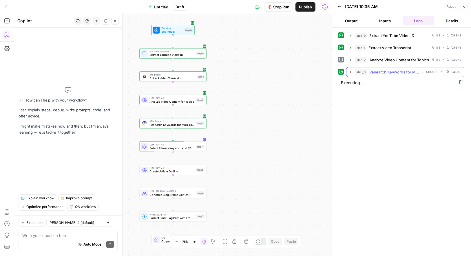
click at [350, 72] on icon "button" at bounding box center [350, 72] width 1 height 2
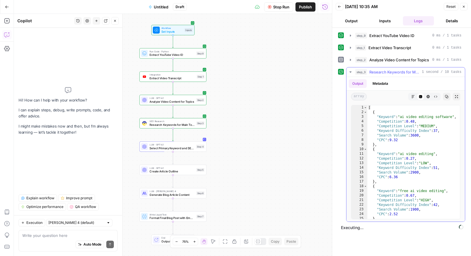
click at [350, 72] on icon "button" at bounding box center [350, 72] width 2 height 1
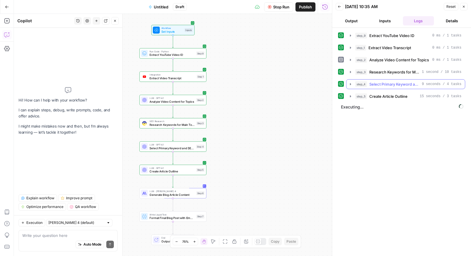
click at [349, 84] on icon "button" at bounding box center [350, 84] width 5 height 5
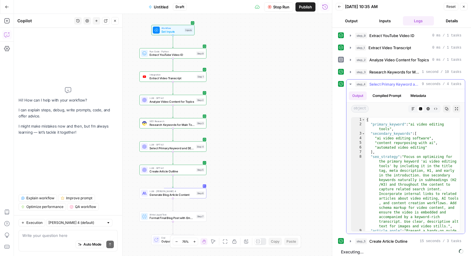
click at [349, 84] on icon "button" at bounding box center [350, 84] width 5 height 5
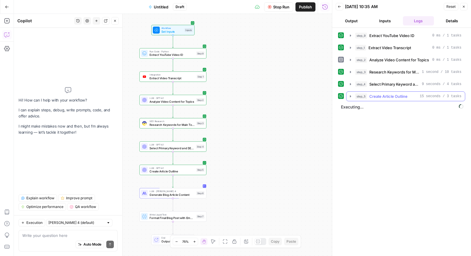
click at [351, 94] on icon "button" at bounding box center [350, 96] width 5 height 5
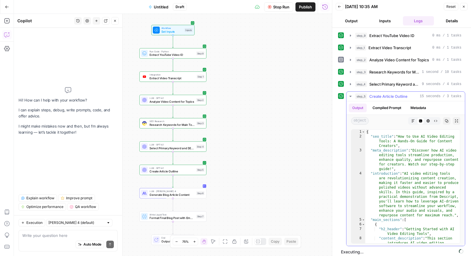
click at [351, 94] on icon "button" at bounding box center [350, 96] width 5 height 5
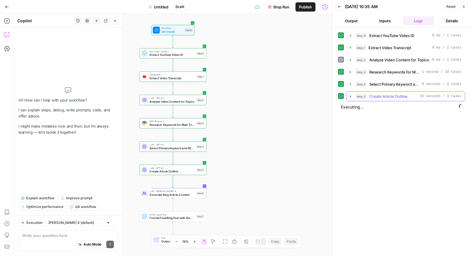
click at [351, 94] on icon "button" at bounding box center [350, 96] width 5 height 5
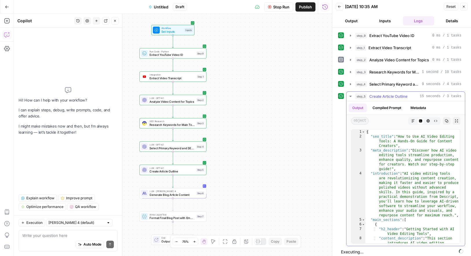
click at [351, 94] on icon "button" at bounding box center [350, 96] width 5 height 5
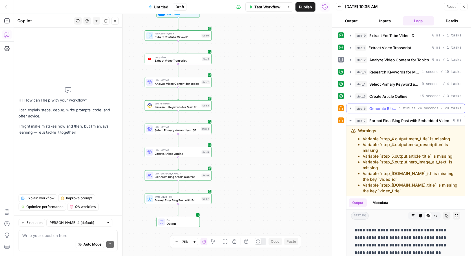
click at [351, 109] on icon "button" at bounding box center [350, 108] width 5 height 5
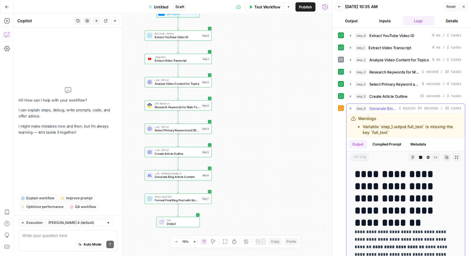
drag, startPoint x: 353, startPoint y: 117, endPoint x: 396, endPoint y: 136, distance: 47.1
click at [396, 136] on div "Warnings Variable `step_1.output.full_text` is missing the key `full_text`" at bounding box center [406, 126] width 119 height 24
copy div "Warnings Variable `step_1.output.full_text` is missing the key `full_text`"
click at [64, 239] on div "Auto Mode Send" at bounding box center [68, 245] width 92 height 13
paste textarea "Warnings Variable `step_1.output.full_text` is missing the key `full_text`"
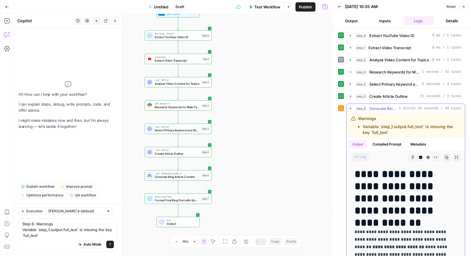
click at [350, 108] on icon "button" at bounding box center [350, 108] width 2 height 1
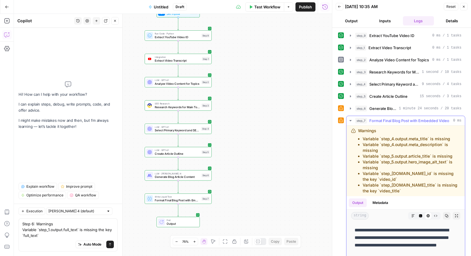
drag, startPoint x: 351, startPoint y: 129, endPoint x: 429, endPoint y: 201, distance: 105.8
click at [429, 201] on div "**********" at bounding box center [406, 234] width 119 height 216
copy div "Warnings Variable `step_4.output.meta_title` is missing Variable `step_4.output…"
click at [57, 236] on textarea "Step 6: Warnings Variable `step_1.output.full_text` is missing the key `full_te…" at bounding box center [68, 229] width 92 height 17
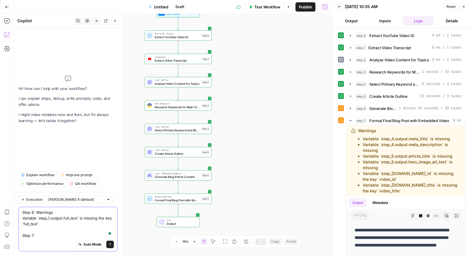
paste textarea "Warnings Variable `step_4.output.meta_title` is missing Variable `step_4.output…"
type textarea "Step 6: Warnings Variable `step_1.output.full_text` is missing the key `full_te…"
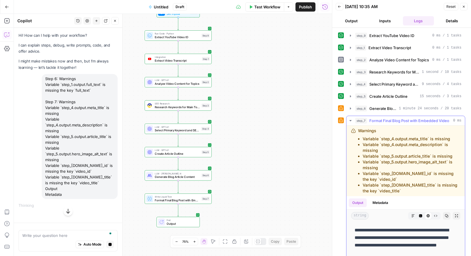
click at [352, 121] on icon "button" at bounding box center [350, 121] width 5 height 5
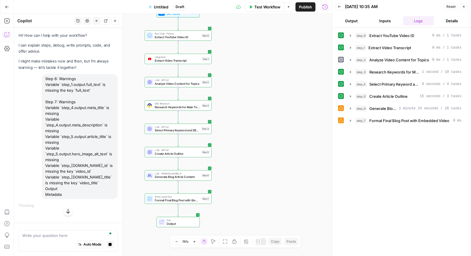
click at [182, 220] on span "End" at bounding box center [181, 220] width 29 height 3
click at [354, 19] on button "Output" at bounding box center [351, 20] width 31 height 9
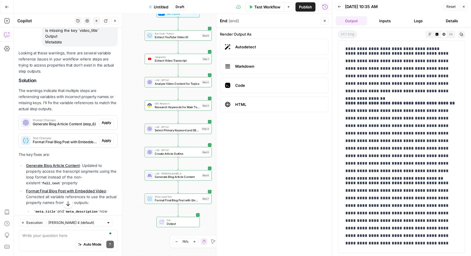
scroll to position [160, 0]
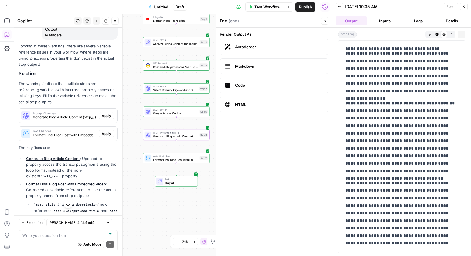
click at [106, 115] on span "Apply" at bounding box center [107, 115] width 10 height 5
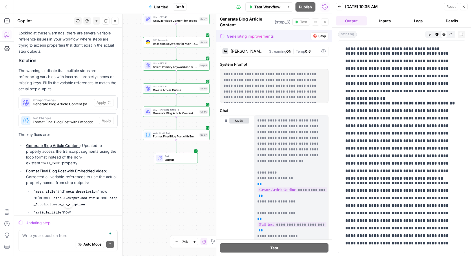
scroll to position [174, 0]
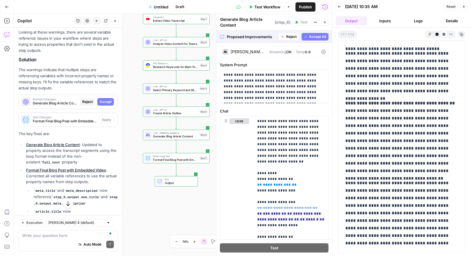
click at [316, 38] on span "Accept All" at bounding box center [317, 36] width 17 height 5
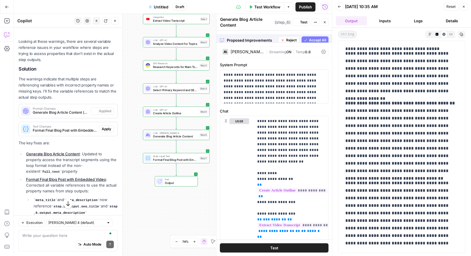
scroll to position [183, 0]
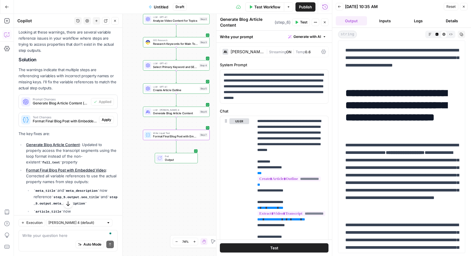
click at [106, 122] on span "Apply" at bounding box center [107, 119] width 10 height 5
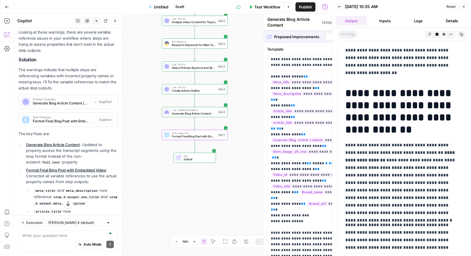
type textarea "Format Final Blog Post with Embedded Video"
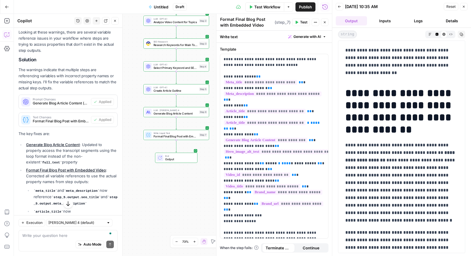
click at [155, 8] on span "Untitled" at bounding box center [161, 7] width 14 height 6
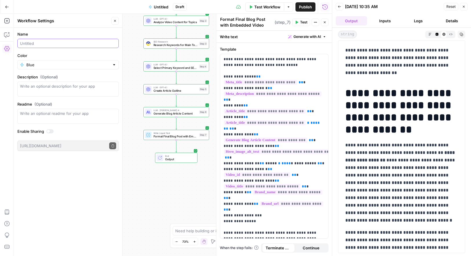
click at [64, 43] on input "Name" at bounding box center [68, 44] width 96 height 6
type input "Test: YouTube to blog"
click at [109, 178] on div "Name Test: YouTube to blog Color Blue Description (Optional) Readme (Optional) …" at bounding box center [68, 142] width 108 height 229
click at [6, 40] on div "Add Steps Copilot Settings AirOps Academy Help Give Feedback Shortcuts" at bounding box center [7, 135] width 14 height 243
click at [5, 35] on icon "button" at bounding box center [7, 35] width 6 height 6
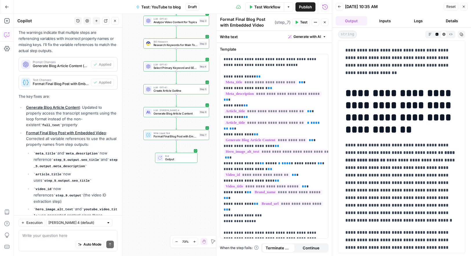
scroll to position [242, 0]
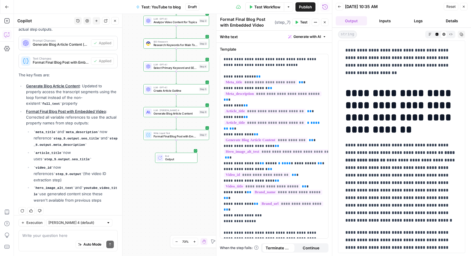
click at [269, 8] on span "Test Workflow" at bounding box center [267, 7] width 26 height 6
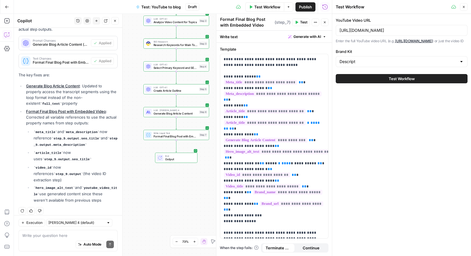
click at [406, 82] on span "Test Workflow" at bounding box center [402, 79] width 26 height 6
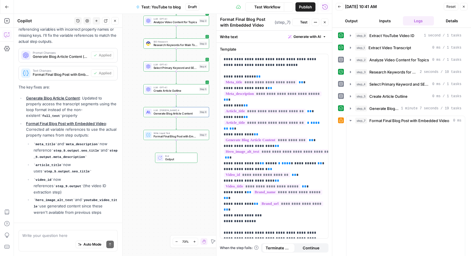
scroll to position [242, 0]
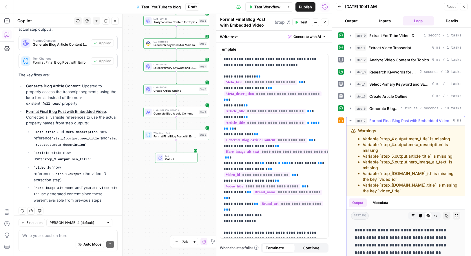
drag, startPoint x: 350, startPoint y: 129, endPoint x: 405, endPoint y: 194, distance: 85.7
click at [405, 194] on div "Warnings Variable `step_4.output.meta_title` is missing Variable `step_4.output…" at bounding box center [406, 161] width 119 height 71
copy div "Warnings Variable `step_4.output.meta_title` is missing Variable `step_4.output…"
click at [43, 236] on textarea at bounding box center [68, 236] width 92 height 6
paste textarea "Warnings Variable `step_4.output.meta_title` is missing Variable `step_4.output…"
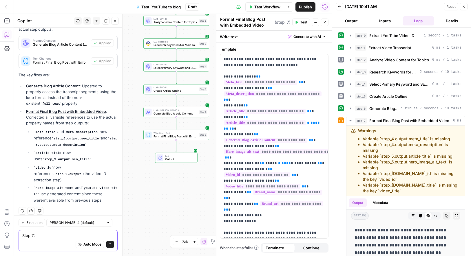
type textarea "Step 7: Warnings Variable `step_4.output.meta_title` is missing Variable `step_…"
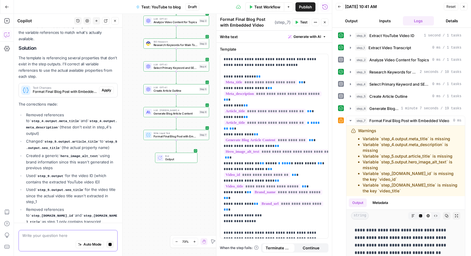
scroll to position [551, 0]
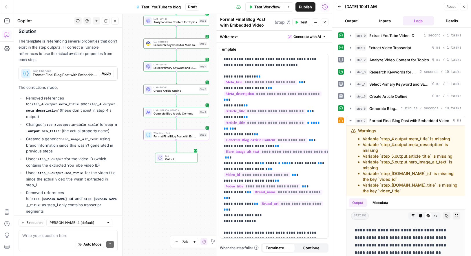
click at [104, 71] on span "Apply" at bounding box center [107, 73] width 10 height 5
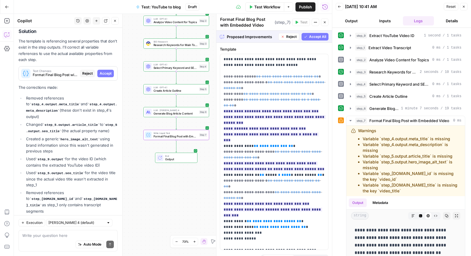
click at [104, 71] on span "Accept" at bounding box center [106, 73] width 12 height 5
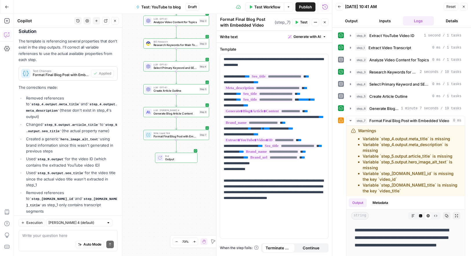
click at [262, 4] on span "Test Workflow" at bounding box center [267, 7] width 26 height 6
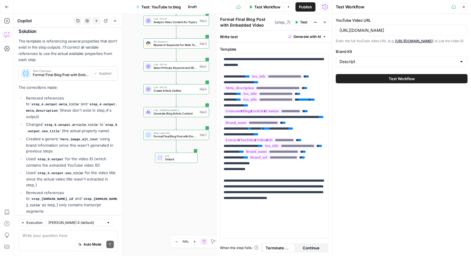
click at [396, 82] on span "Test Workflow" at bounding box center [402, 79] width 26 height 6
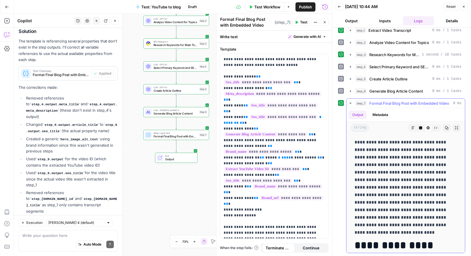
drag, startPoint x: 356, startPoint y: 140, endPoint x: 442, endPoint y: 233, distance: 126.7
copy p "**********"
click at [70, 235] on textarea at bounding box center [68, 236] width 92 height 6
type textarea "In"
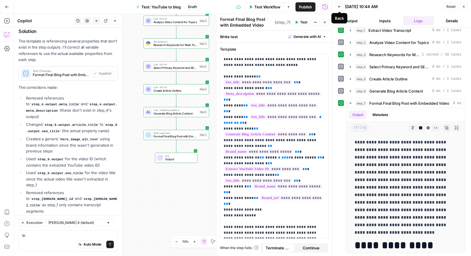
click at [338, 6] on icon "button" at bounding box center [339, 6] width 3 height 3
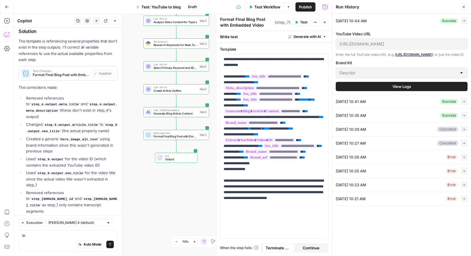
click at [181, 159] on span "Output" at bounding box center [179, 159] width 29 height 4
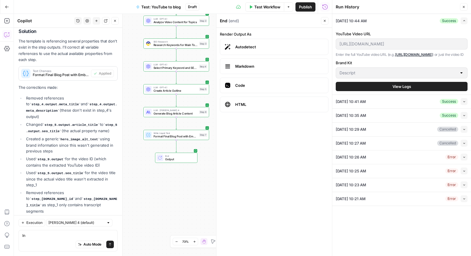
click at [269, 51] on label "Autodetect" at bounding box center [274, 47] width 109 height 16
